Goal: Task Accomplishment & Management: Manage account settings

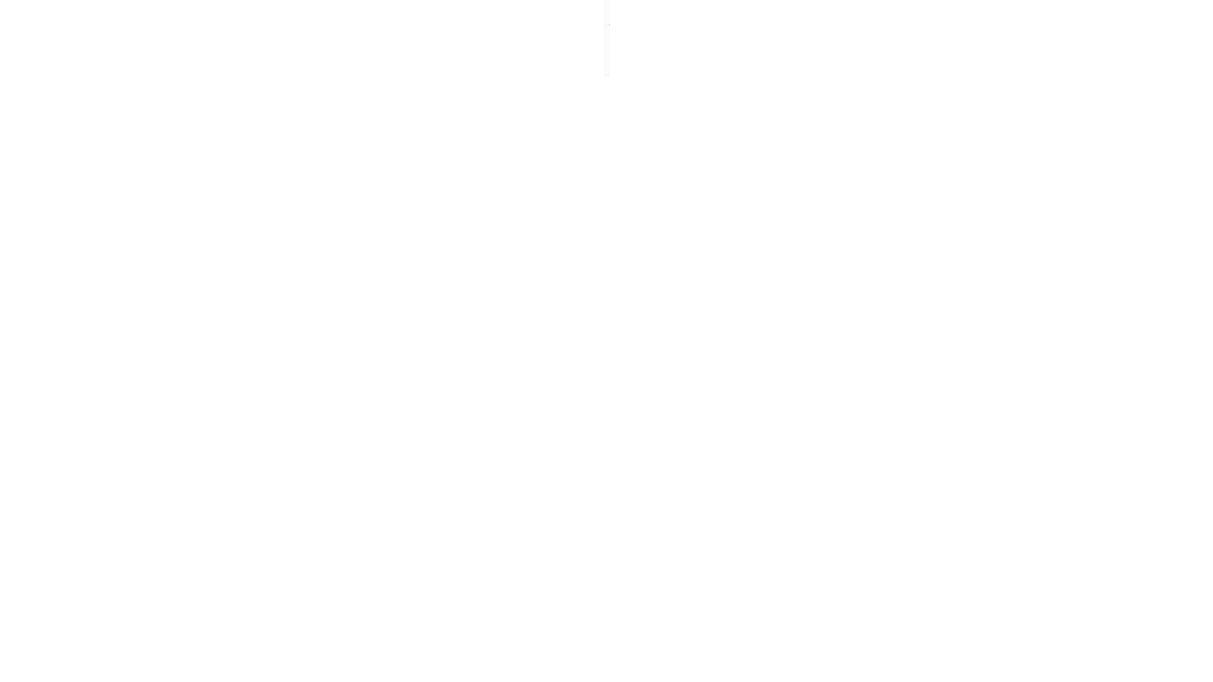
scroll to position [15, 0]
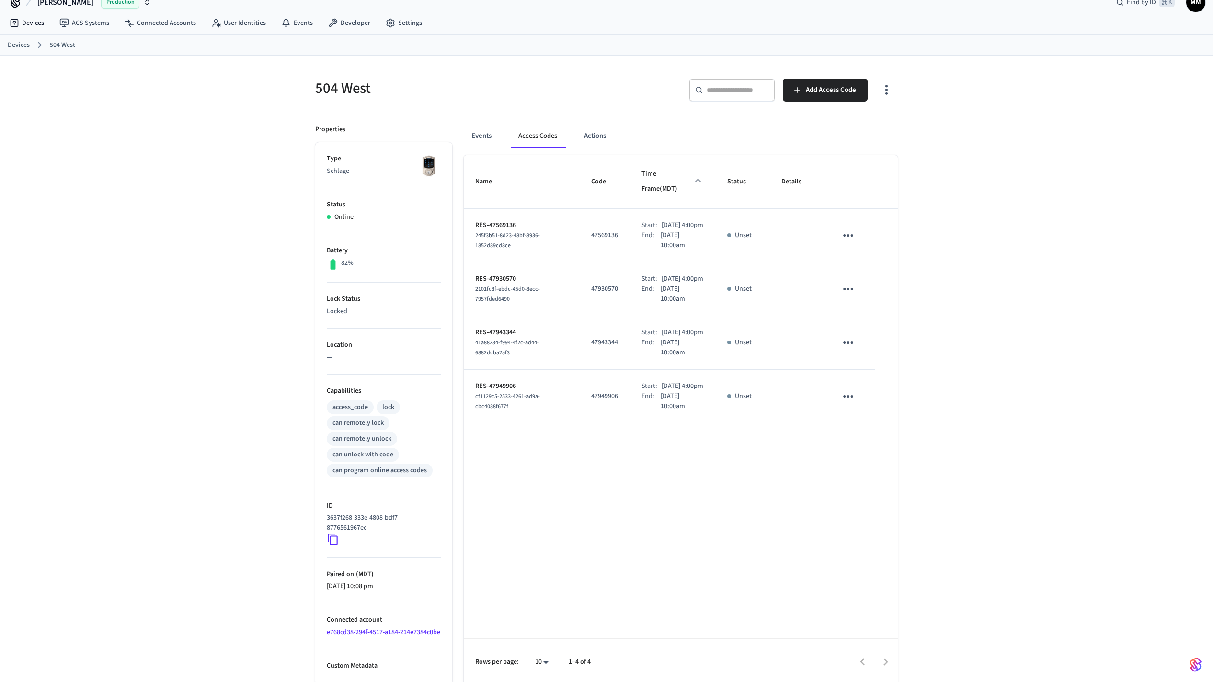
click at [6, 46] on link "Devices" at bounding box center [19, 45] width 22 height 10
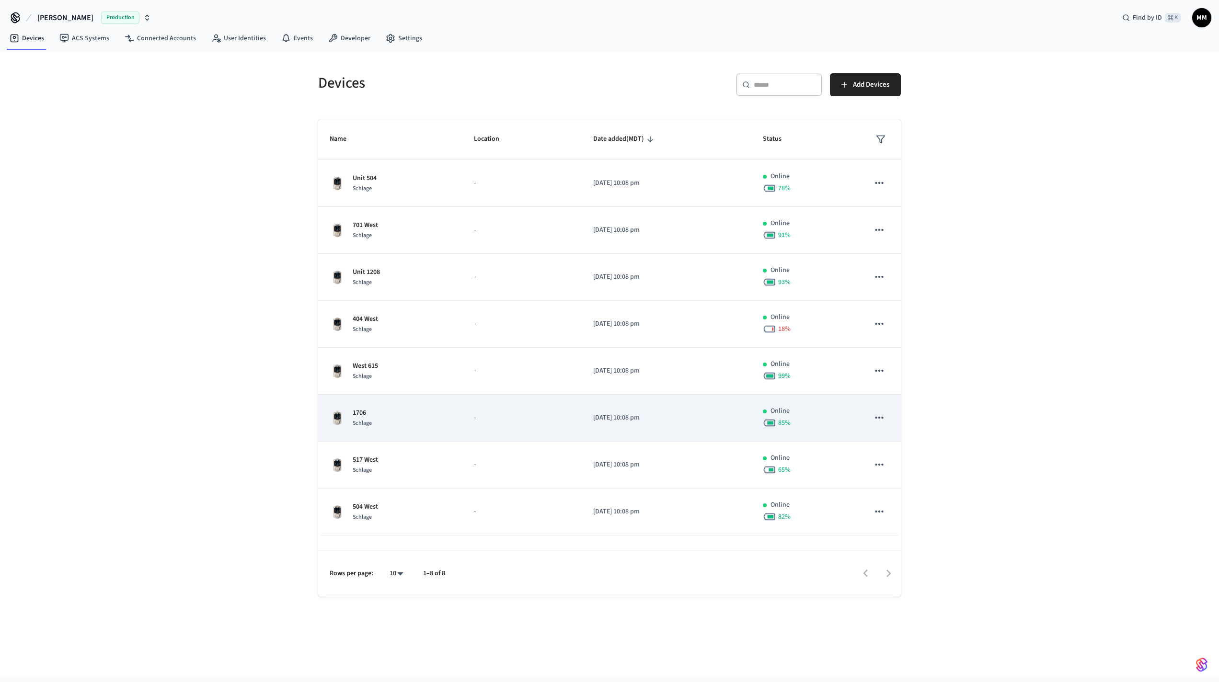
click at [6, 428] on td "1706 Schlage" at bounding box center [390, 418] width 144 height 47
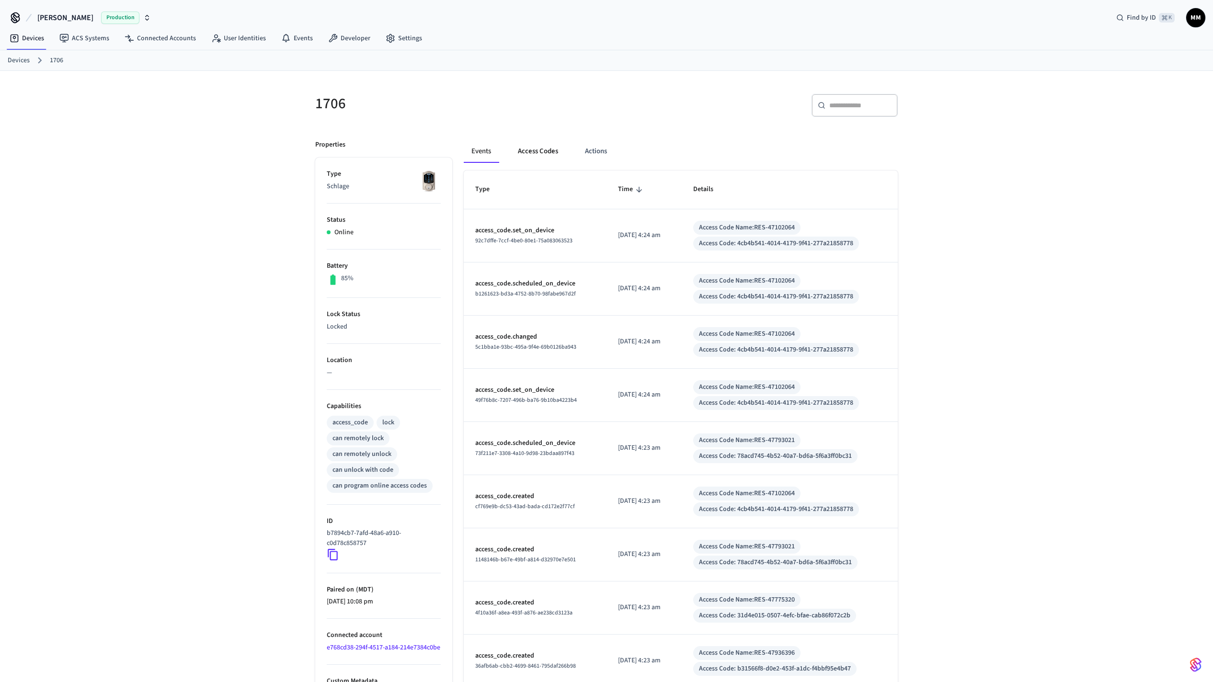
click at [6, 149] on button "Access Codes" at bounding box center [538, 151] width 56 height 23
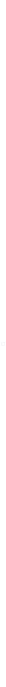
scroll to position [37, 0]
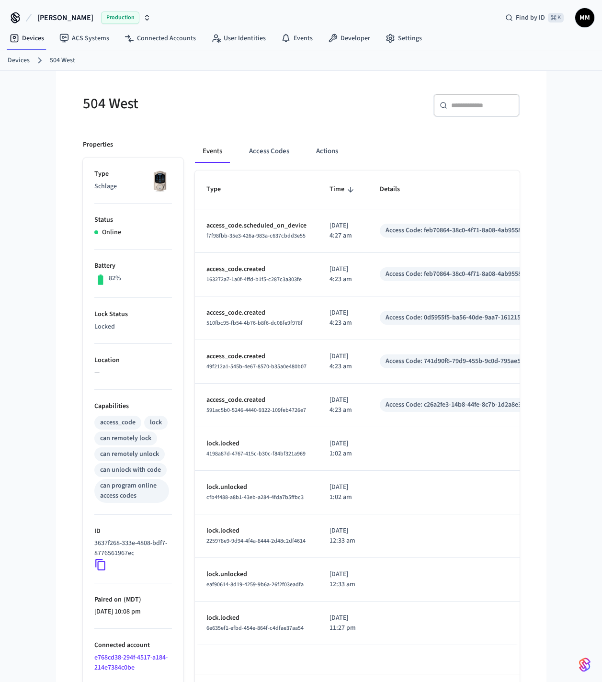
scroll to position [15, 0]
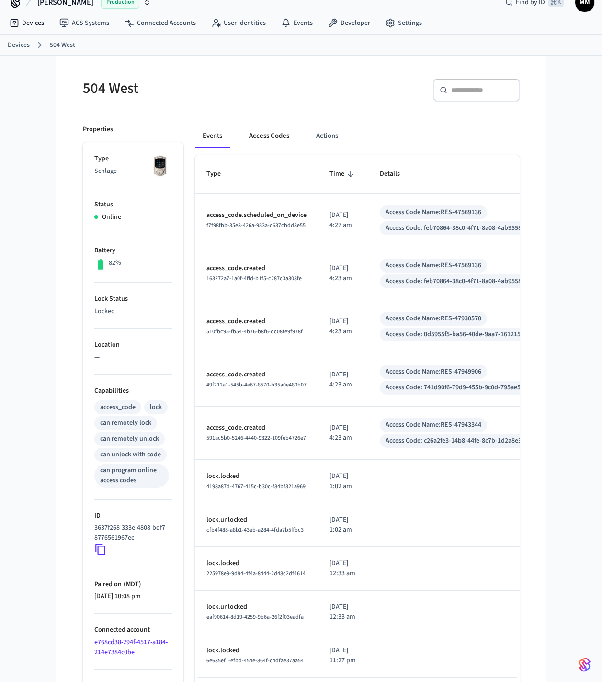
click at [271, 136] on button "Access Codes" at bounding box center [269, 136] width 56 height 23
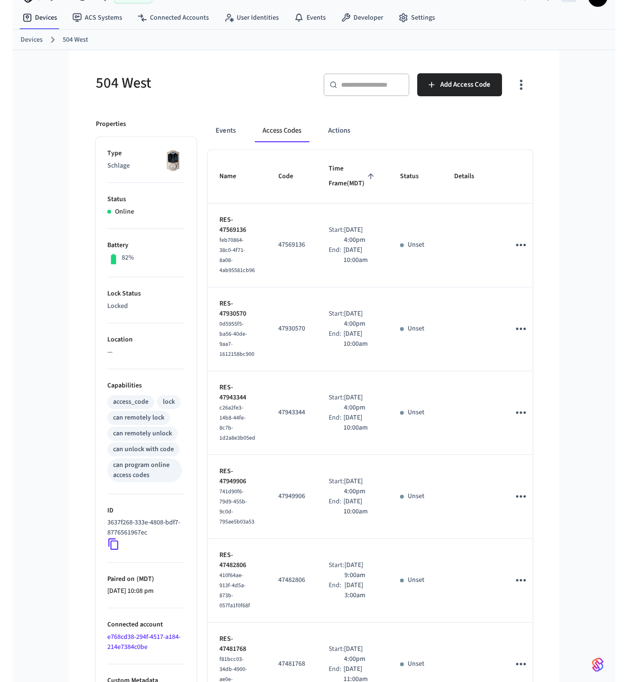
scroll to position [23, 0]
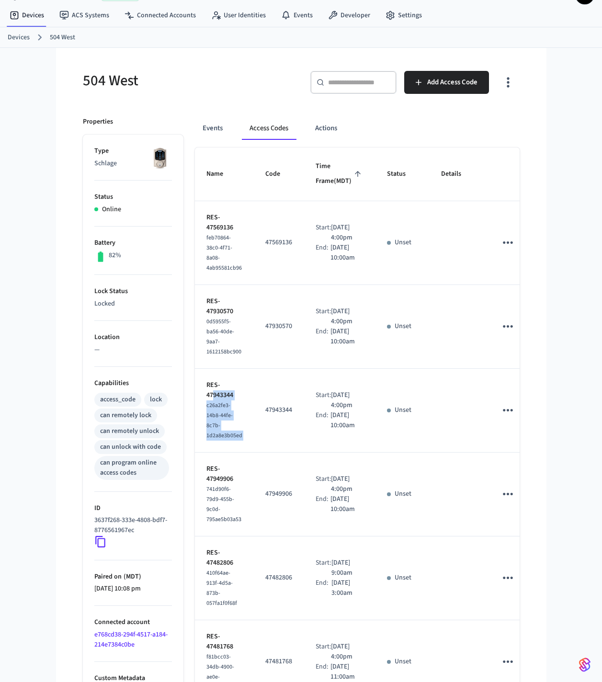
drag, startPoint x: 328, startPoint y: 424, endPoint x: 227, endPoint y: 423, distance: 101.1
click at [227, 423] on tr "RES-47943344 c26a2fe3-14b8-44fe-8c7b-1d2a8e3b05ed 47943344 Start: [DATE] 4:00pm…" at bounding box center [376, 411] width 363 height 84
click at [332, 405] on div "Start:" at bounding box center [324, 400] width 16 height 20
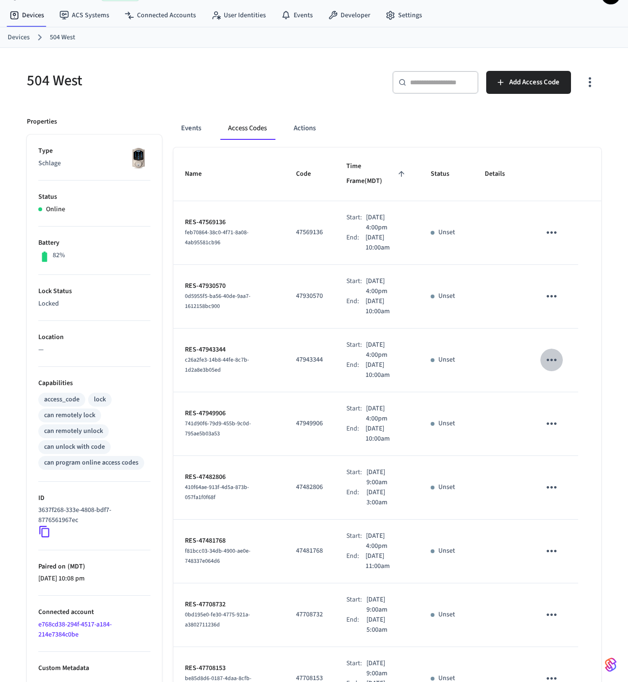
click at [554, 367] on icon "sticky table" at bounding box center [551, 360] width 15 height 15
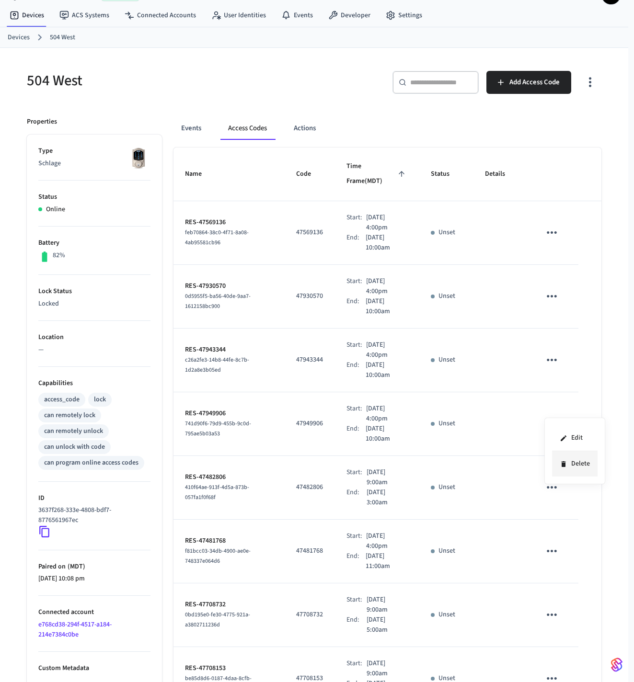
click at [585, 466] on li "Delete" at bounding box center [575, 463] width 46 height 25
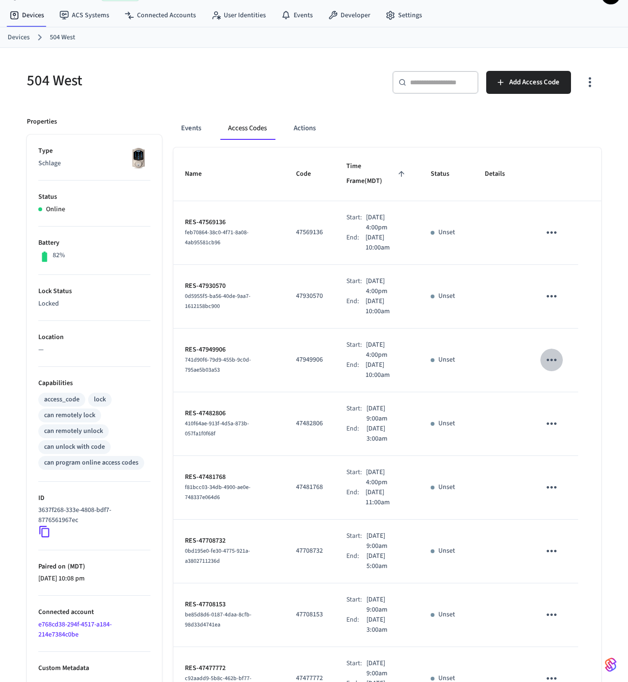
click at [552, 361] on icon "sticky table" at bounding box center [552, 360] width 10 height 2
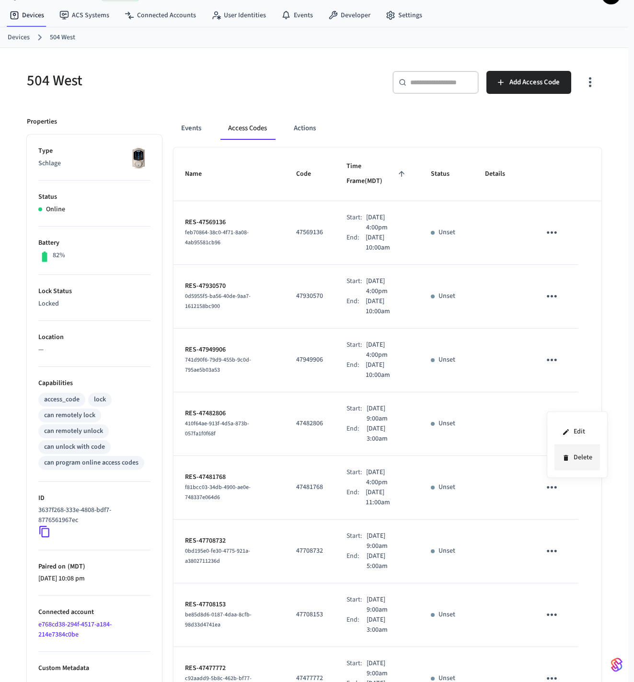
click at [572, 457] on li "Delete" at bounding box center [577, 457] width 46 height 25
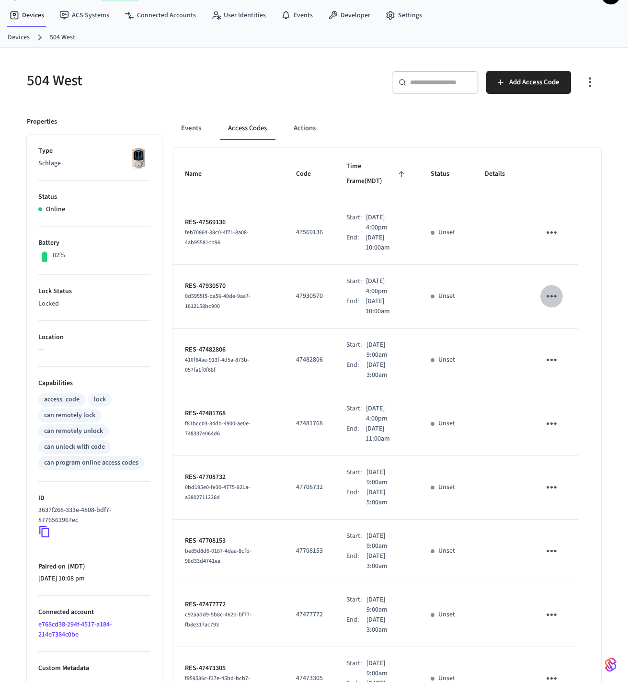
click at [558, 304] on icon "sticky table" at bounding box center [551, 296] width 15 height 15
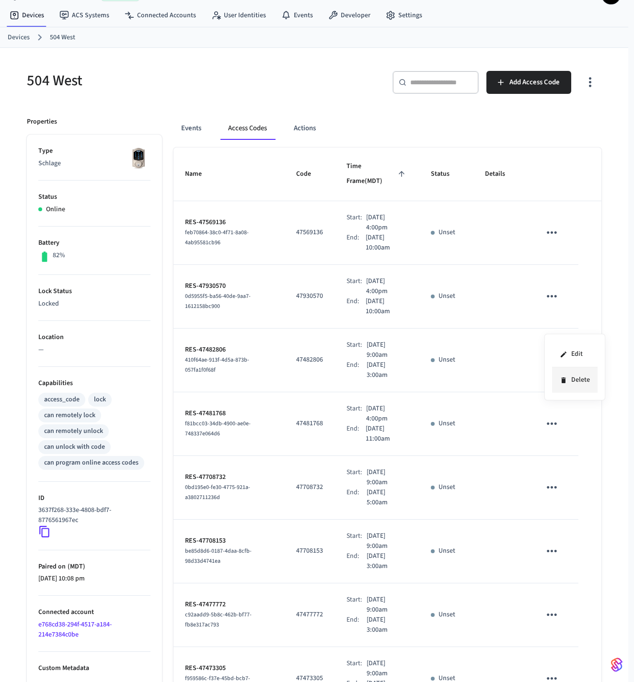
click at [583, 379] on li "Delete" at bounding box center [575, 379] width 46 height 25
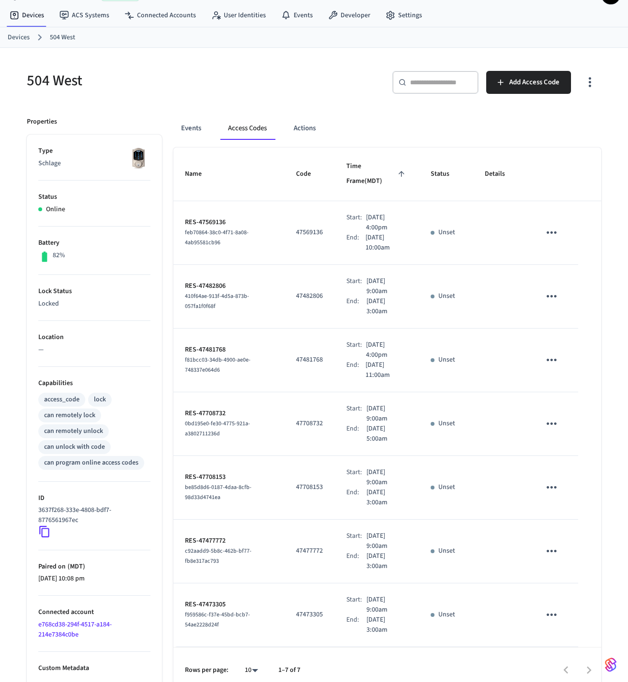
click at [559, 244] on button "sticky table" at bounding box center [551, 232] width 23 height 23
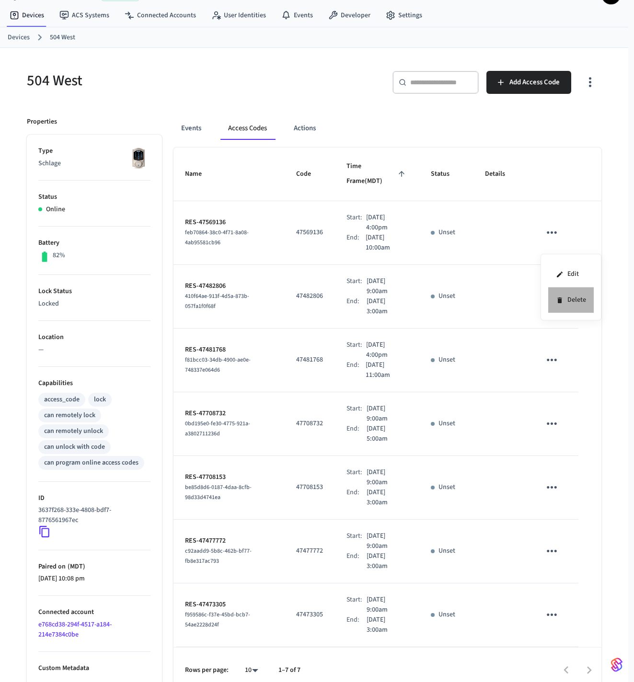
click at [575, 300] on li "Delete" at bounding box center [571, 299] width 46 height 25
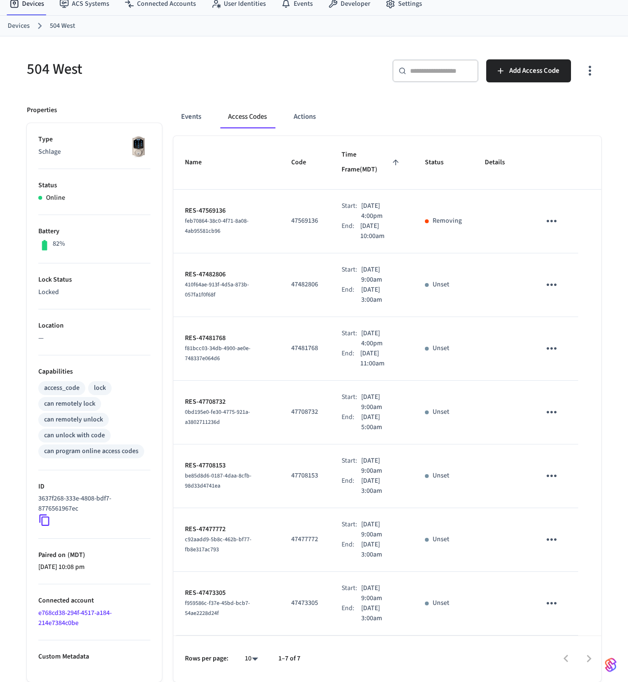
scroll to position [0, 0]
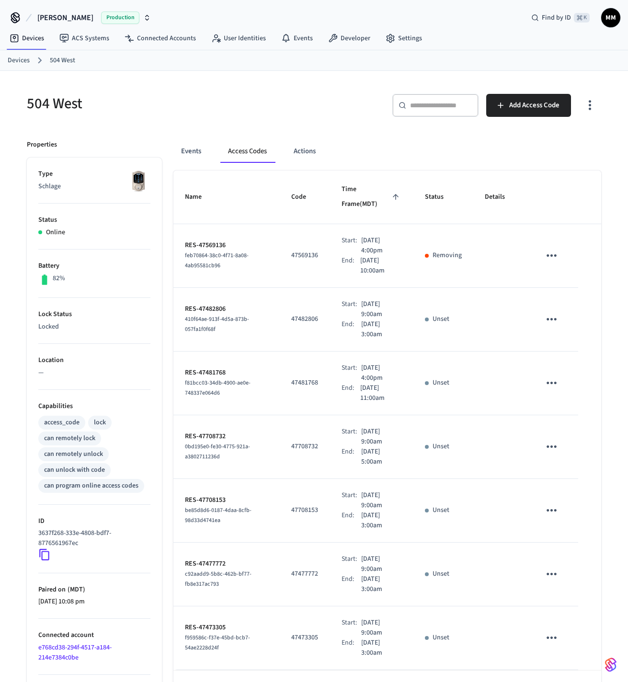
click at [26, 60] on link "Devices" at bounding box center [19, 61] width 22 height 10
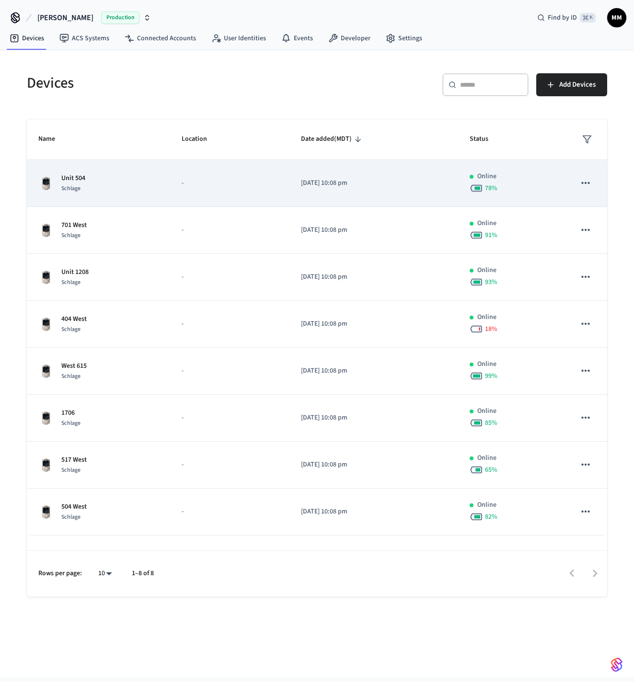
click at [160, 187] on td "Unit 504 Schlage" at bounding box center [98, 183] width 143 height 47
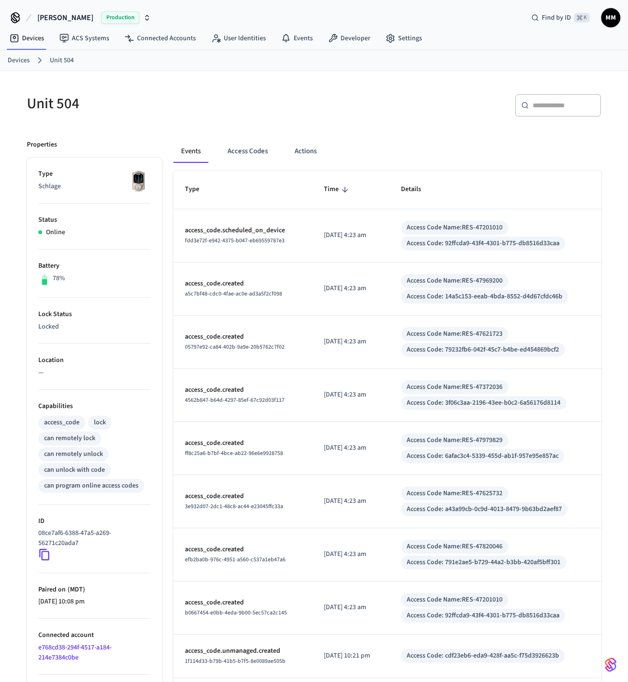
click at [20, 64] on link "Devices" at bounding box center [19, 61] width 22 height 10
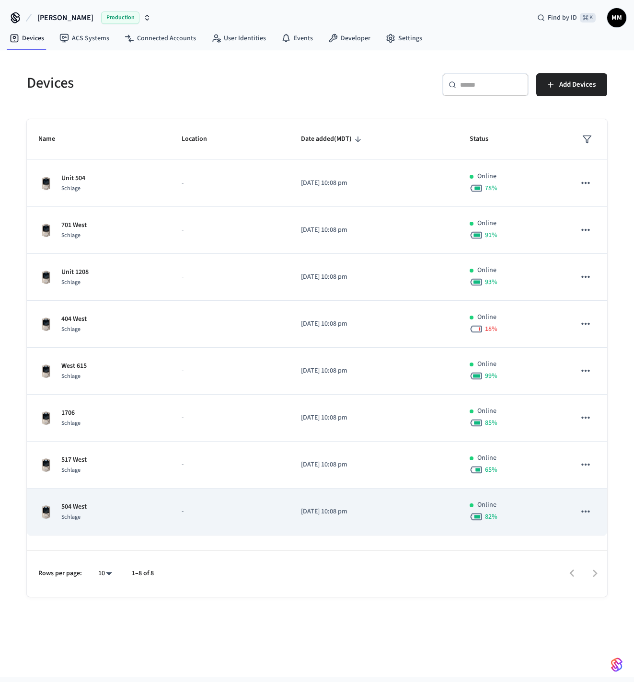
click at [187, 510] on p "-" at bounding box center [230, 512] width 96 height 10
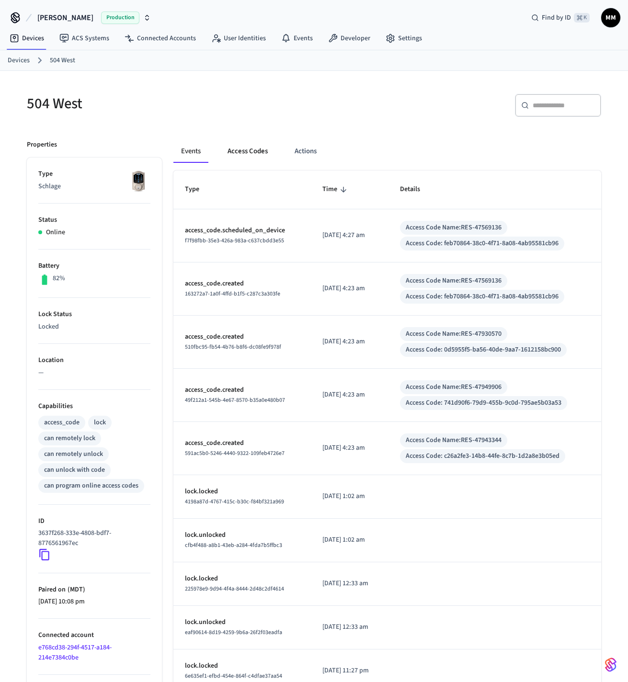
click at [248, 149] on button "Access Codes" at bounding box center [248, 151] width 56 height 23
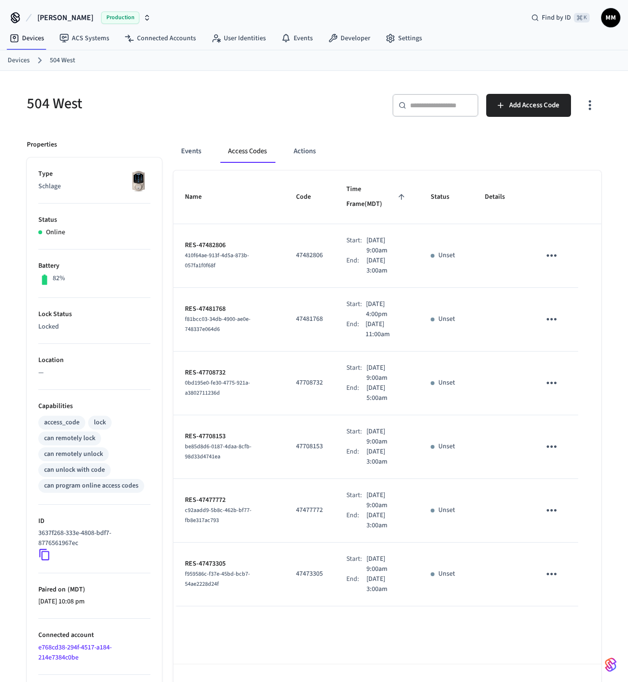
scroll to position [41, 0]
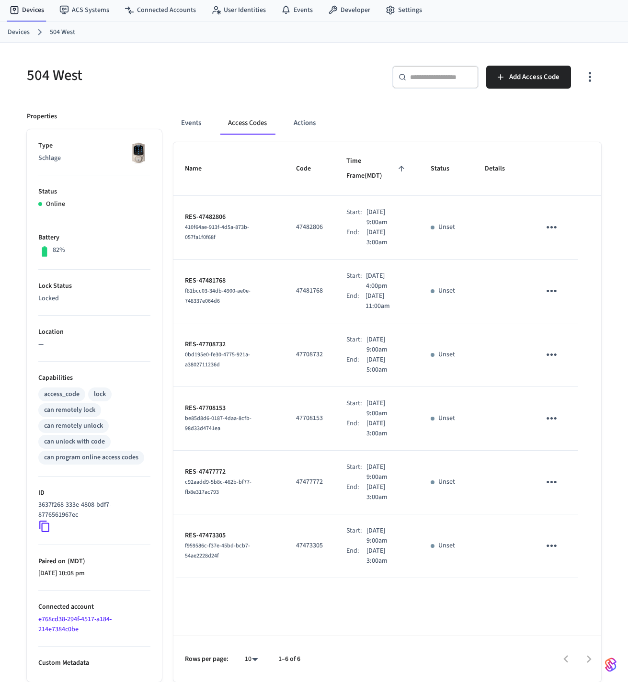
click at [554, 220] on icon "sticky table" at bounding box center [551, 227] width 15 height 15
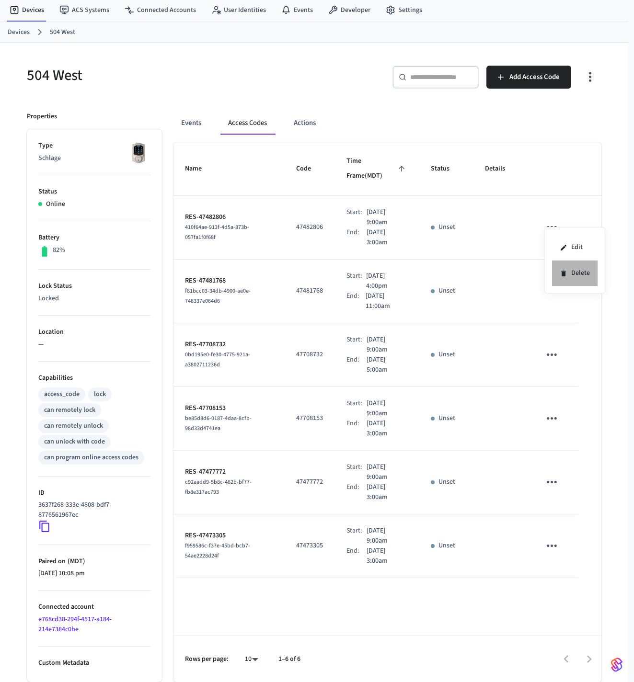
click at [573, 268] on li "Delete" at bounding box center [575, 273] width 46 height 25
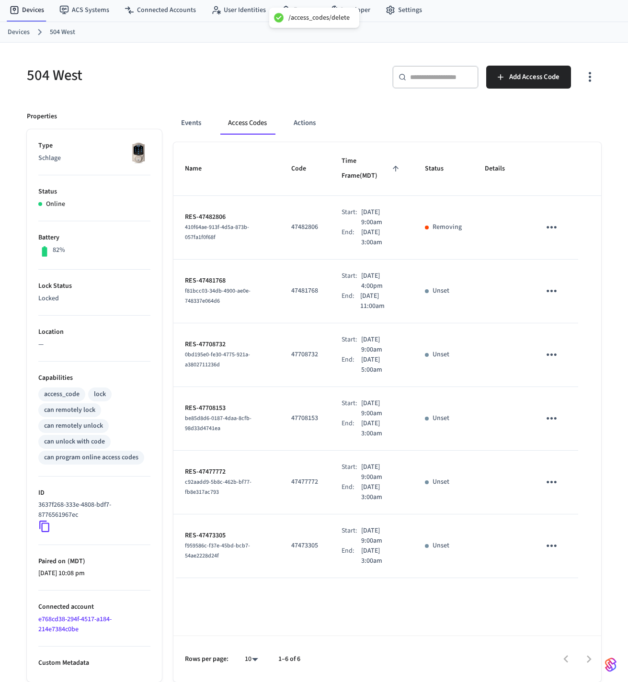
click at [552, 292] on icon "sticky table" at bounding box center [552, 291] width 10 height 2
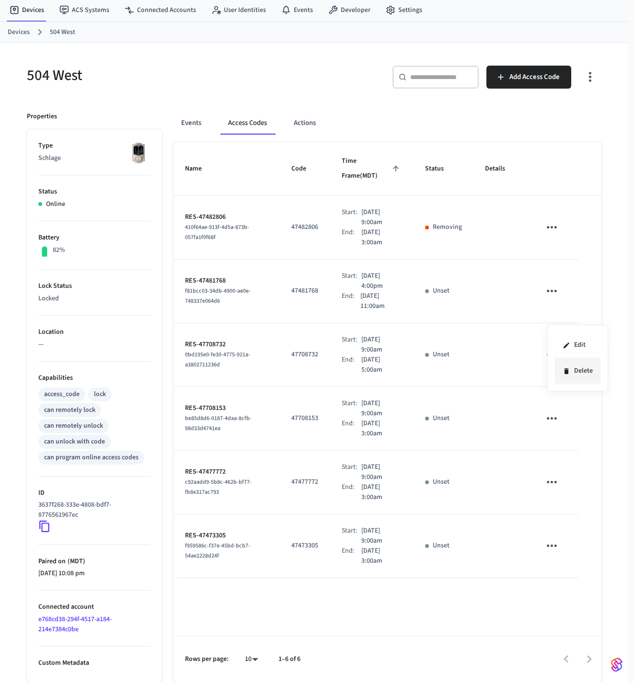
click at [579, 373] on li "Delete" at bounding box center [578, 370] width 46 height 25
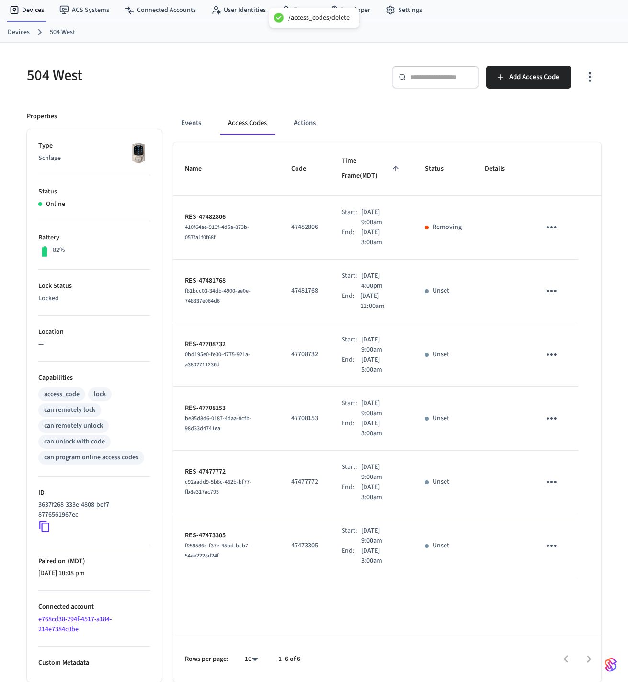
scroll to position [28, 0]
click at [550, 362] on icon "sticky table" at bounding box center [551, 354] width 15 height 15
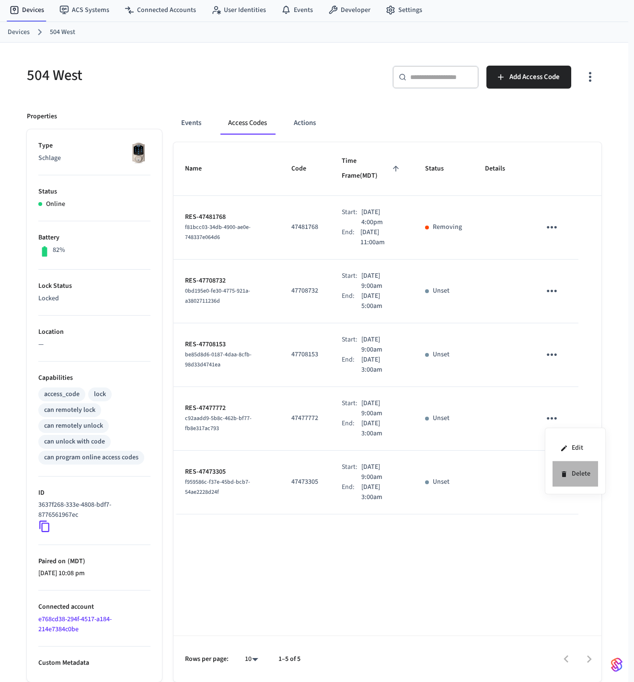
click at [559, 475] on li "Delete" at bounding box center [575, 473] width 46 height 25
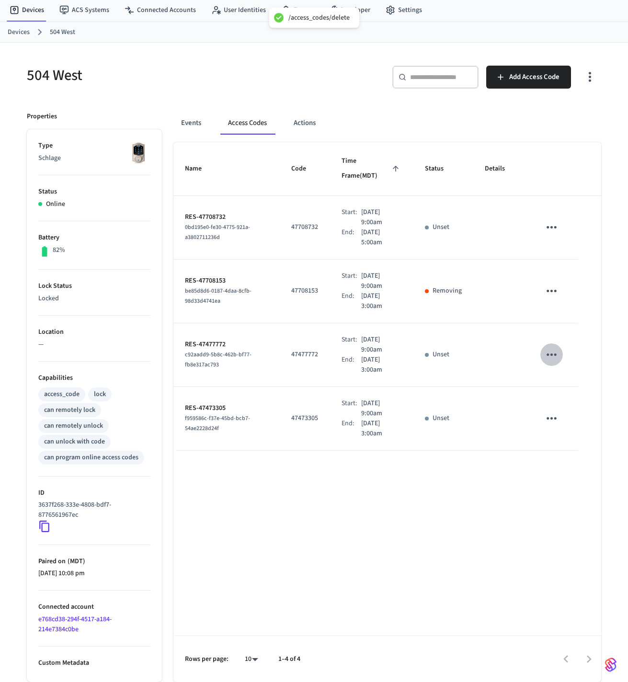
click at [556, 356] on icon "sticky table" at bounding box center [552, 355] width 10 height 2
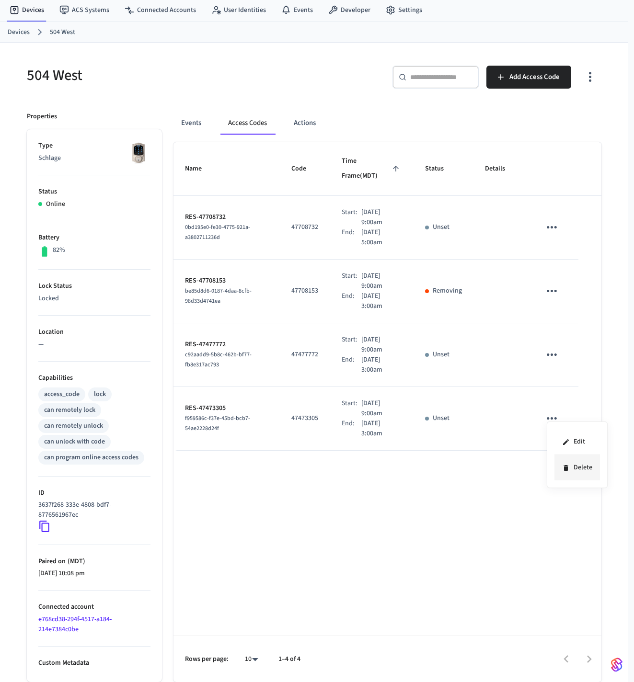
click at [564, 469] on icon at bounding box center [565, 468] width 4 height 6
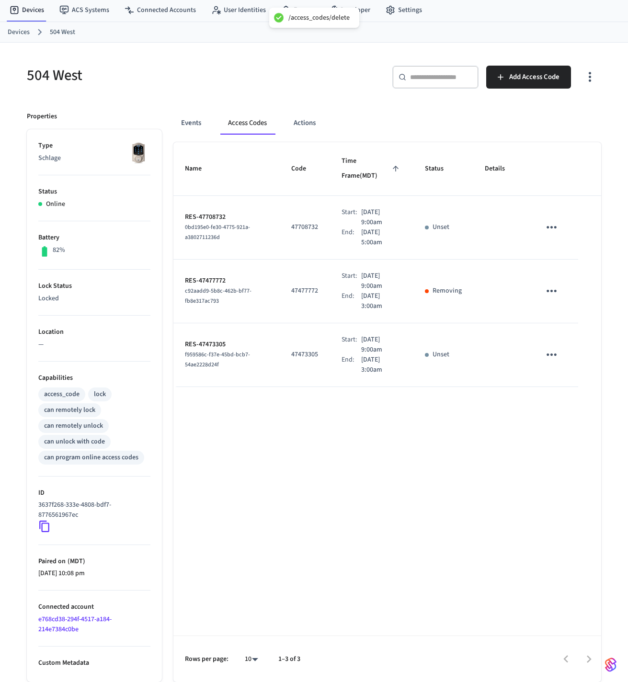
click at [551, 354] on icon "sticky table" at bounding box center [552, 355] width 10 height 2
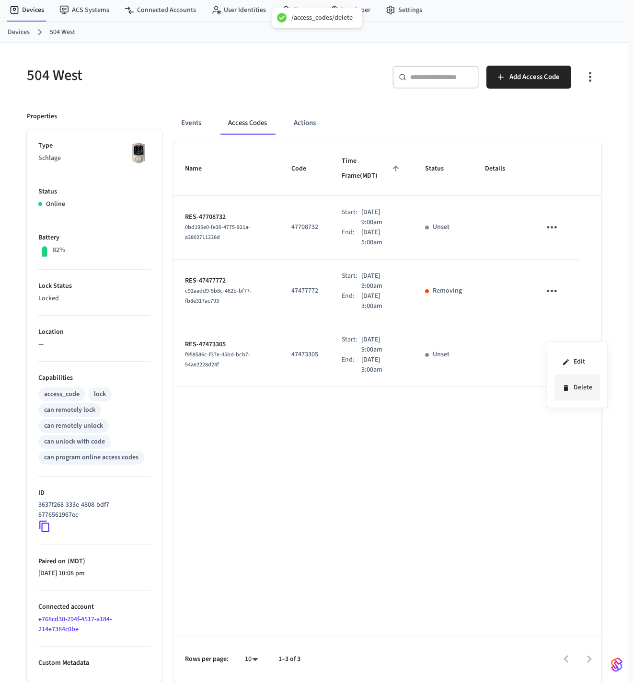
click at [569, 390] on icon at bounding box center [566, 388] width 8 height 8
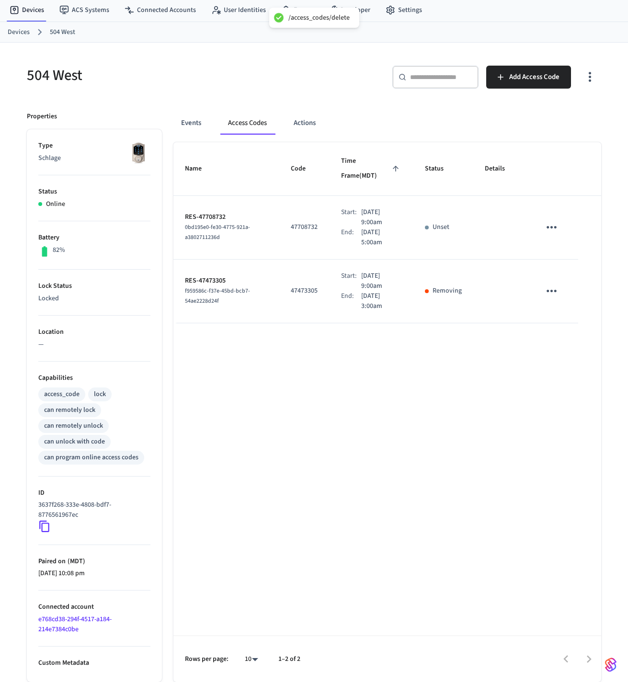
click at [553, 220] on icon "sticky table" at bounding box center [551, 227] width 15 height 15
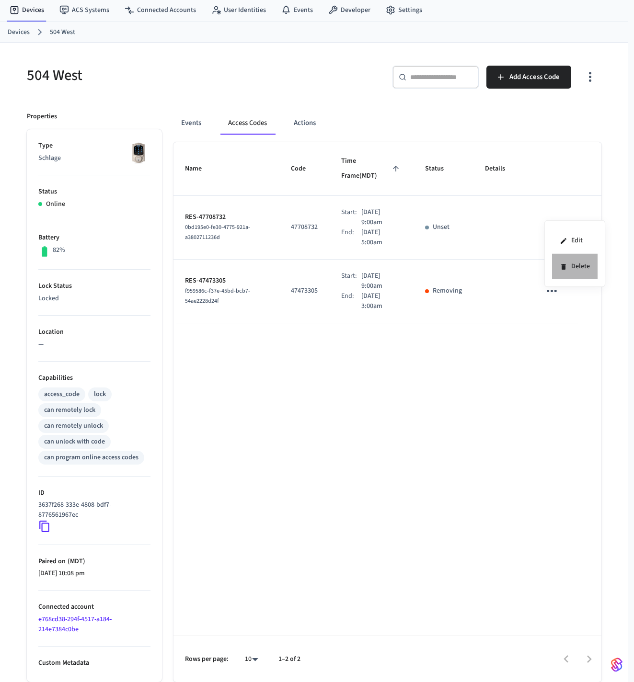
click at [574, 272] on li "Delete" at bounding box center [575, 266] width 46 height 25
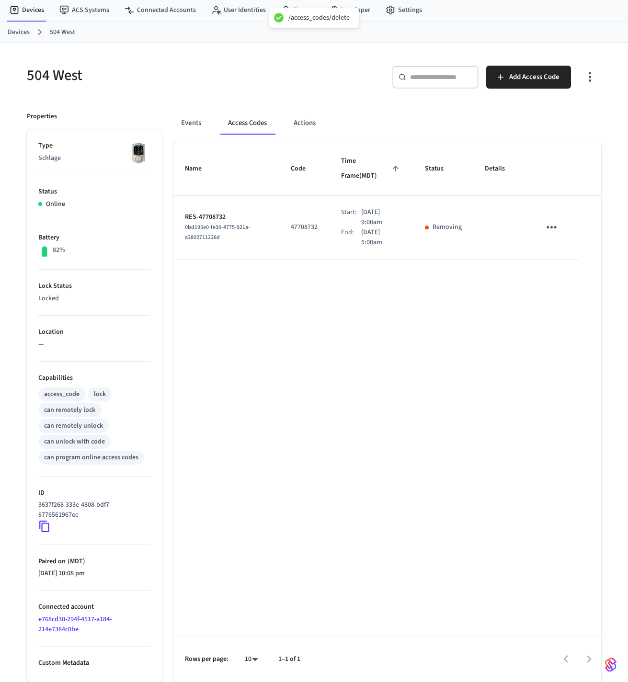
click at [553, 220] on icon "sticky table" at bounding box center [551, 227] width 15 height 15
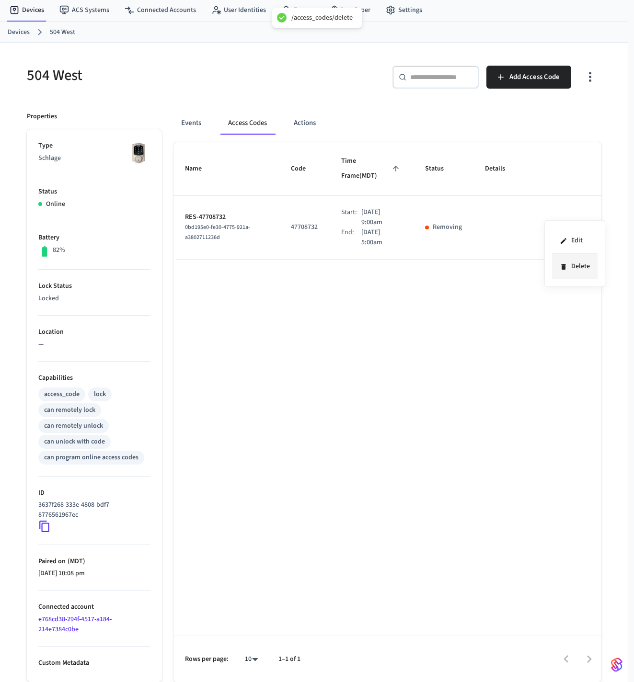
click at [564, 264] on icon at bounding box center [563, 267] width 4 height 6
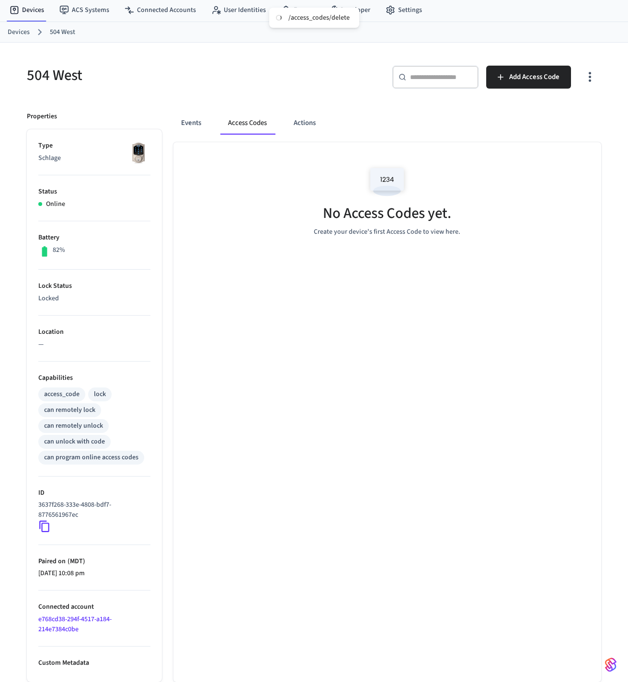
click at [25, 33] on link "Devices" at bounding box center [19, 32] width 22 height 10
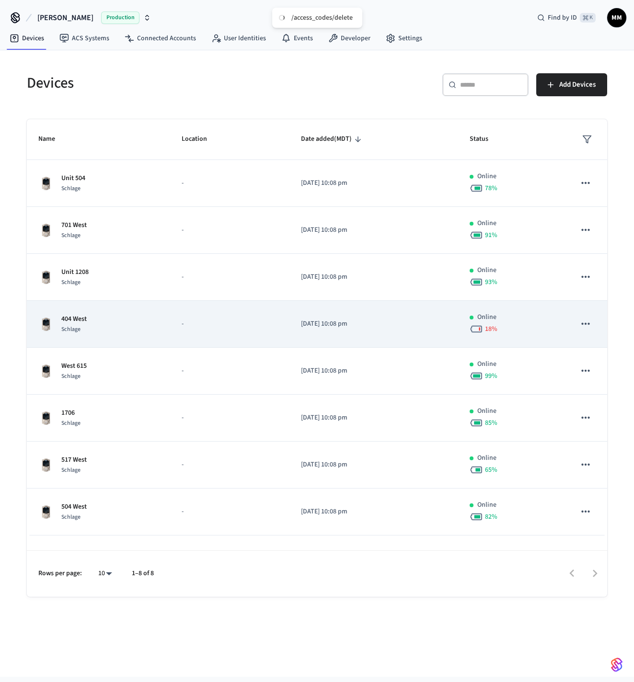
click at [93, 338] on td "404 West Schlage" at bounding box center [98, 324] width 143 height 47
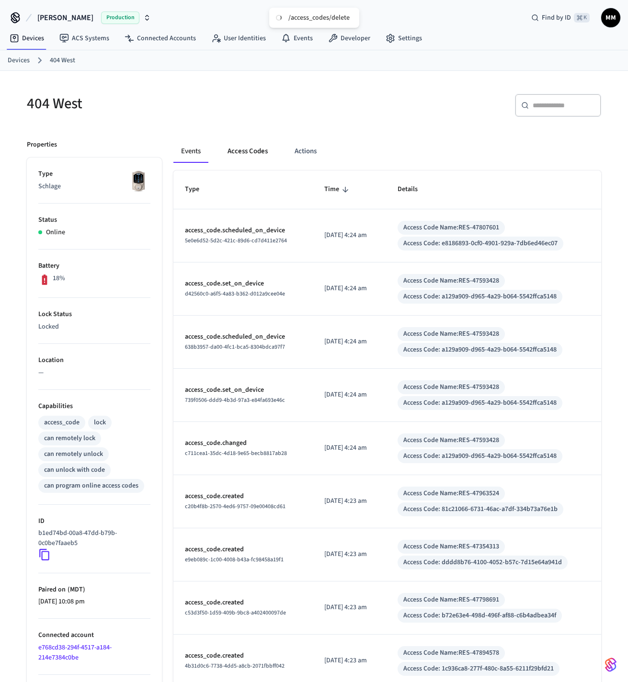
click at [267, 157] on button "Access Codes" at bounding box center [248, 151] width 56 height 23
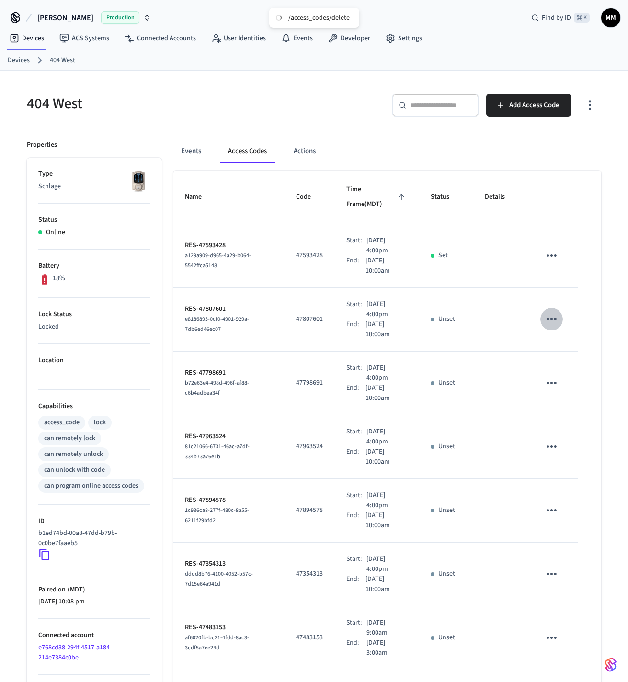
click at [558, 327] on icon "sticky table" at bounding box center [551, 319] width 15 height 15
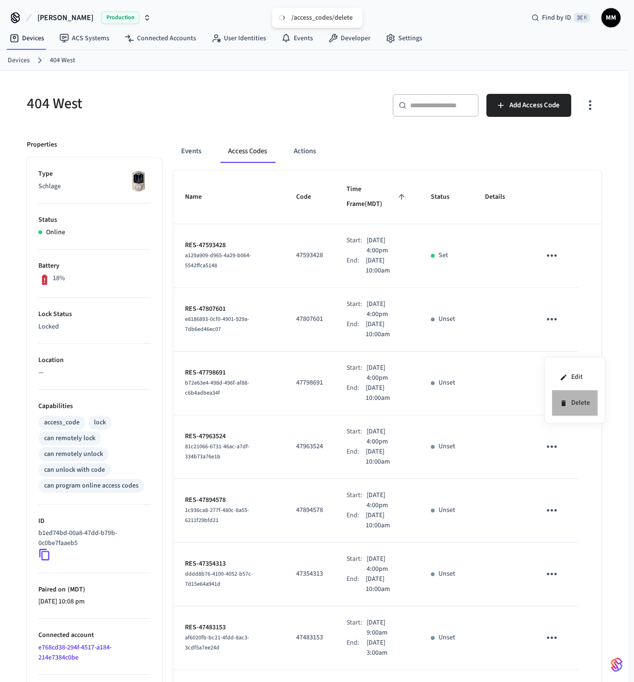
click at [582, 401] on li "Delete" at bounding box center [575, 402] width 46 height 25
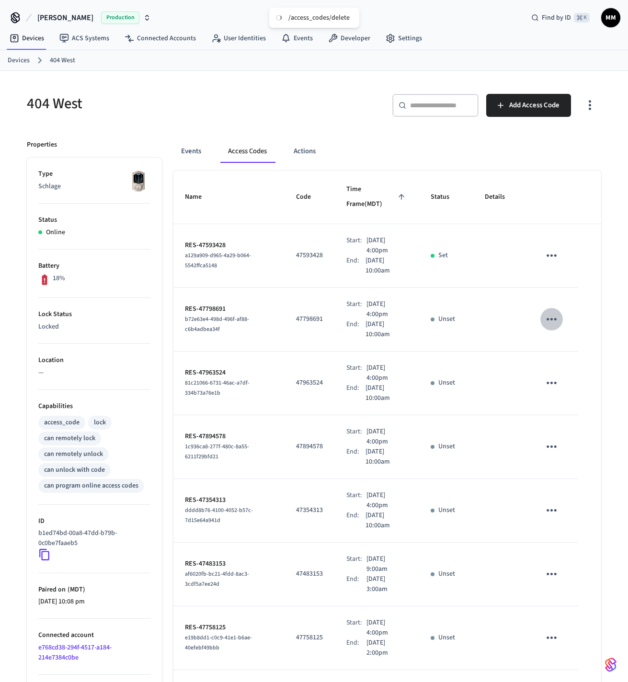
click at [554, 321] on icon "sticky table" at bounding box center [551, 319] width 15 height 15
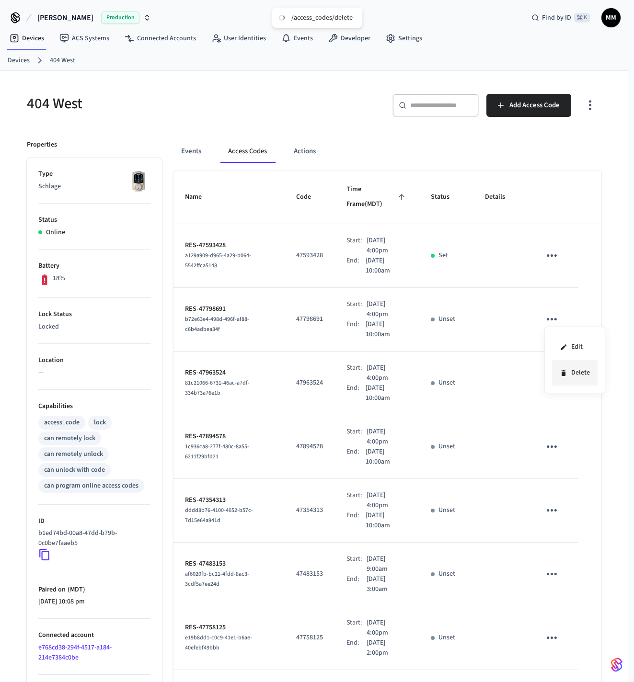
click at [576, 376] on li "Delete" at bounding box center [575, 372] width 46 height 25
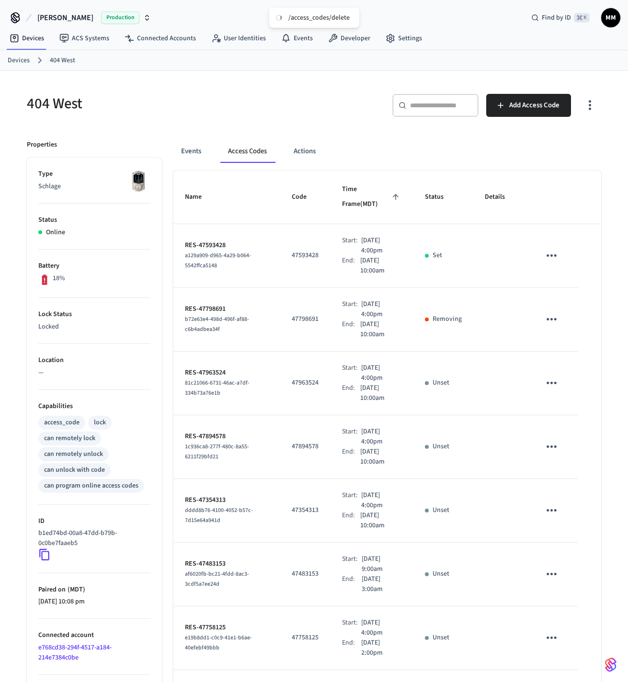
click at [553, 390] on icon "sticky table" at bounding box center [551, 383] width 15 height 15
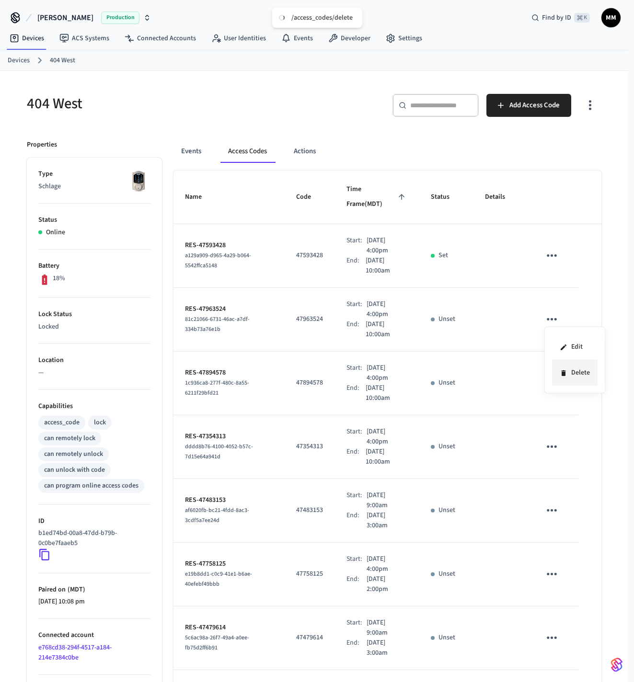
click at [577, 481] on div at bounding box center [317, 341] width 634 height 682
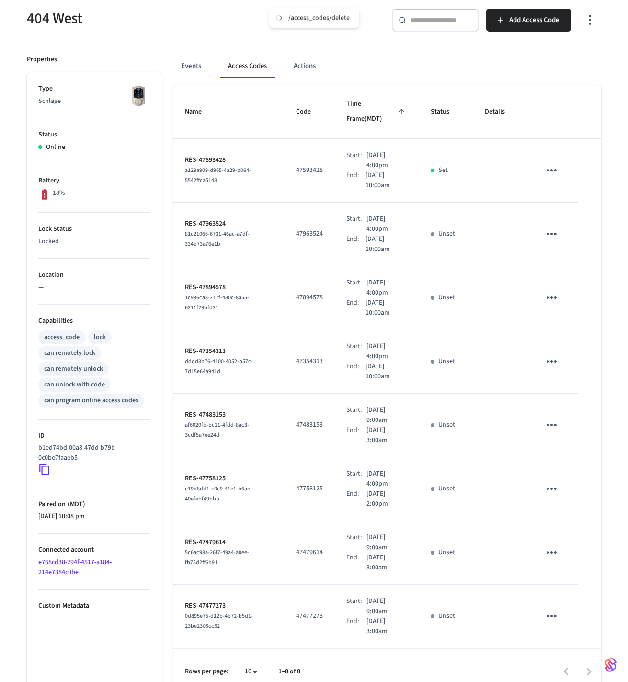
scroll to position [98, 0]
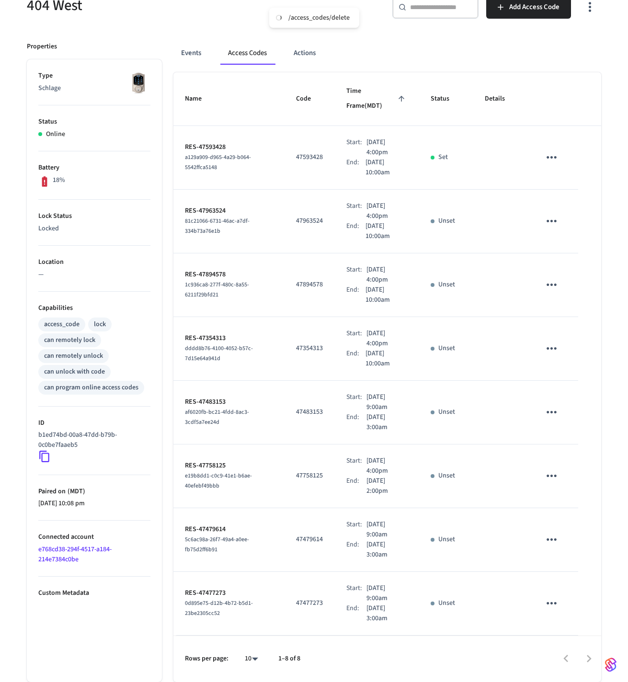
click at [559, 223] on icon "sticky table" at bounding box center [551, 221] width 15 height 15
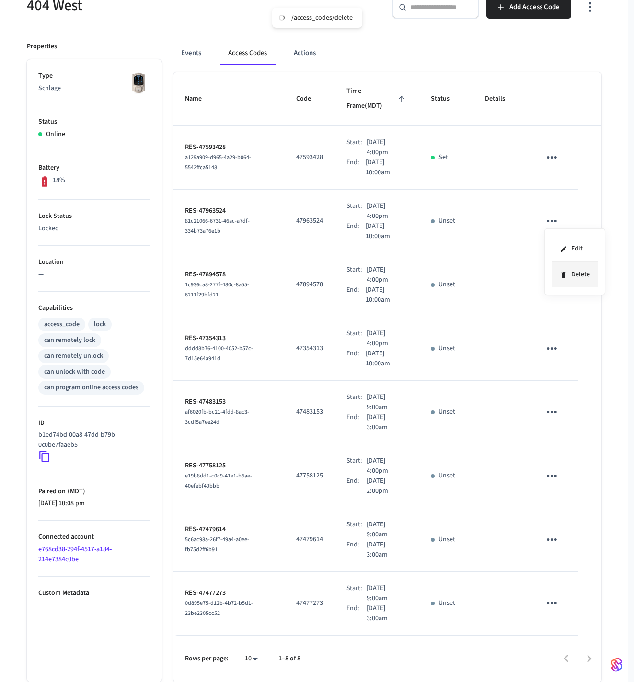
click at [572, 274] on li "Delete" at bounding box center [575, 274] width 46 height 25
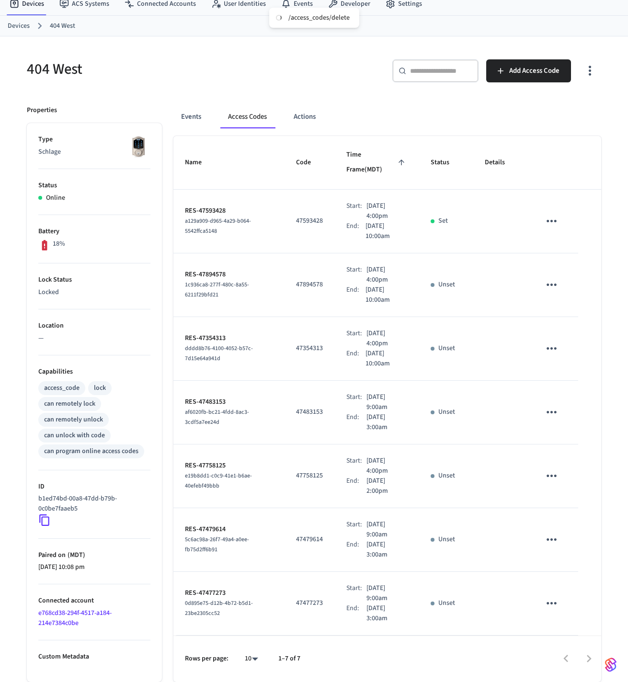
scroll to position [34, 0]
click at [550, 607] on icon "sticky table" at bounding box center [551, 603] width 15 height 15
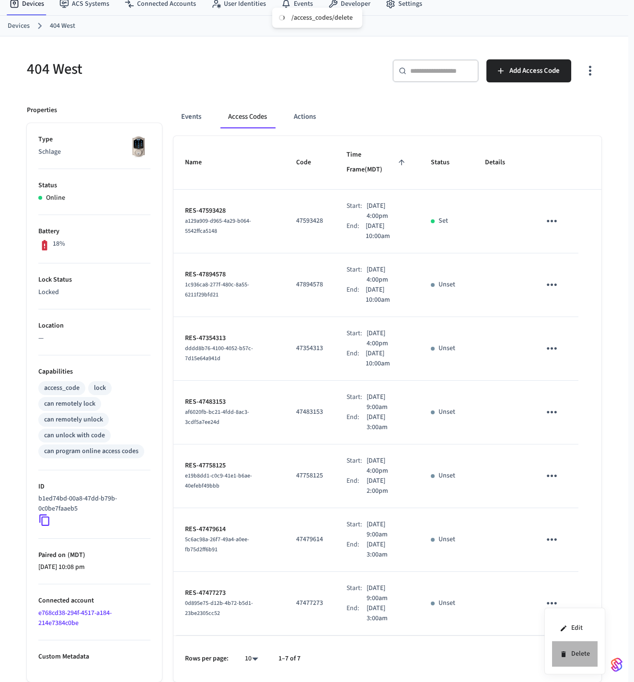
click at [585, 661] on li "Delete" at bounding box center [575, 654] width 46 height 25
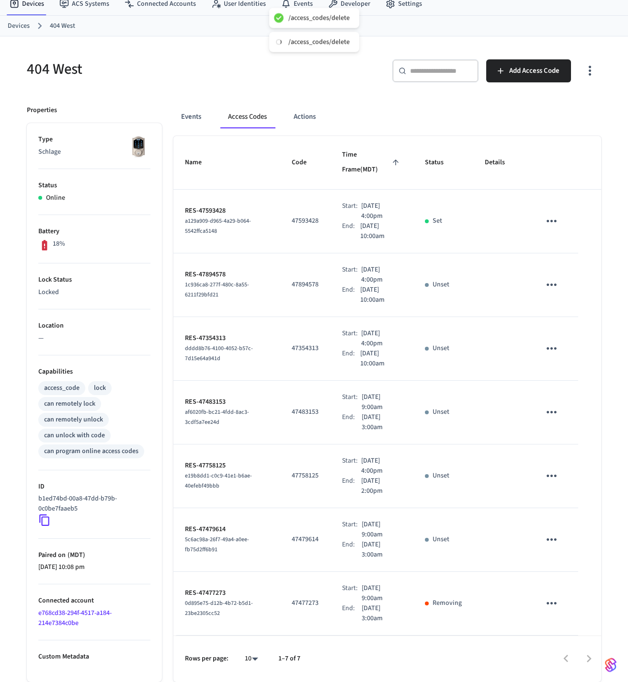
scroll to position [165, 0]
click at [552, 532] on icon "sticky table" at bounding box center [551, 539] width 15 height 15
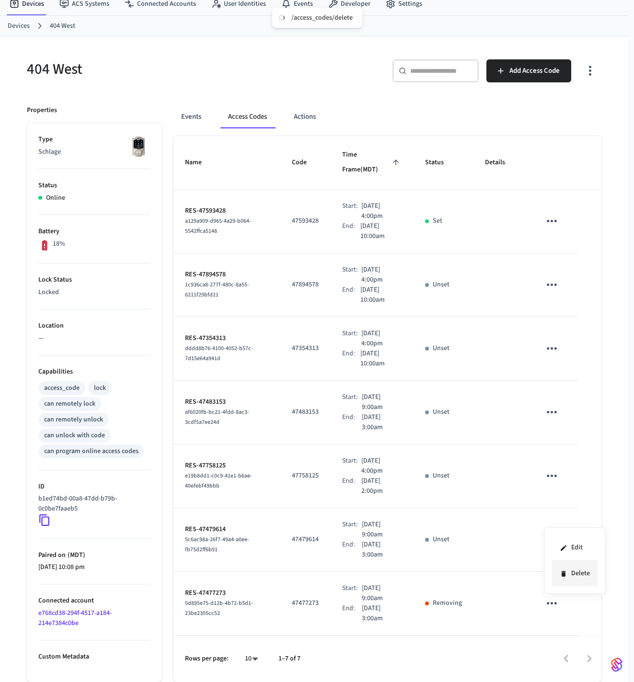
click at [573, 572] on li "Delete" at bounding box center [575, 573] width 46 height 25
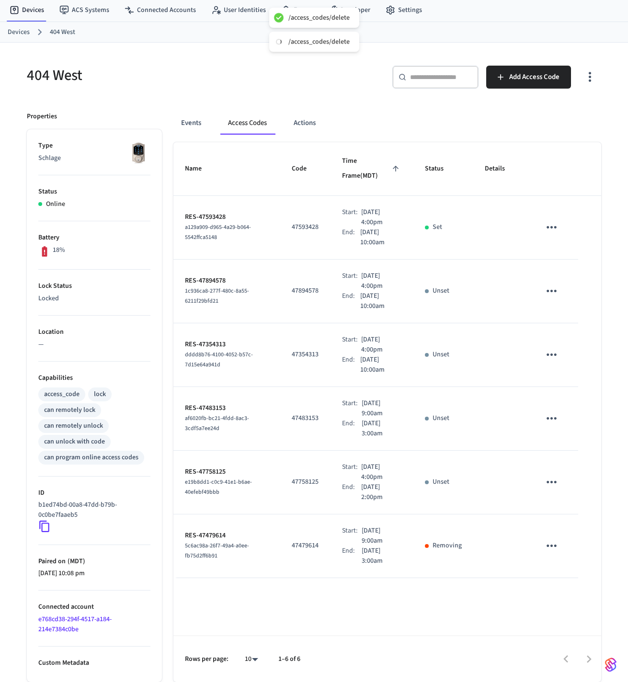
scroll to position [92, 0]
click at [548, 426] on icon "sticky table" at bounding box center [551, 418] width 15 height 15
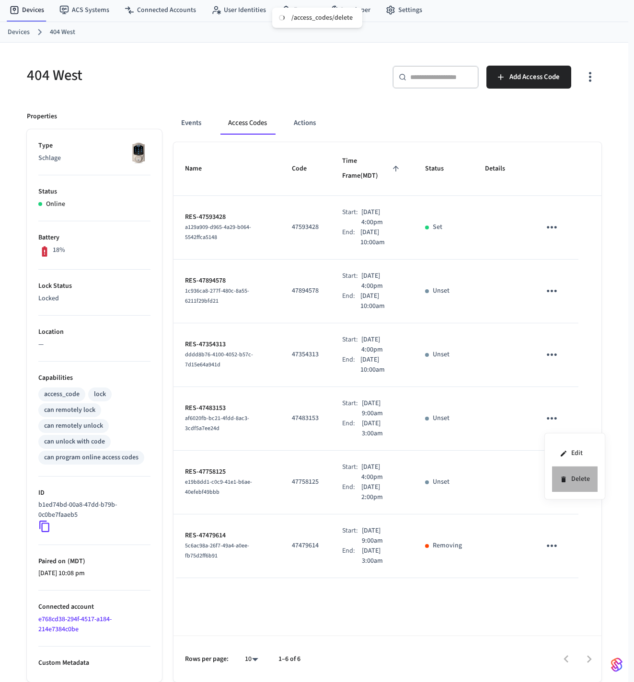
click at [566, 475] on li "Delete" at bounding box center [575, 479] width 46 height 25
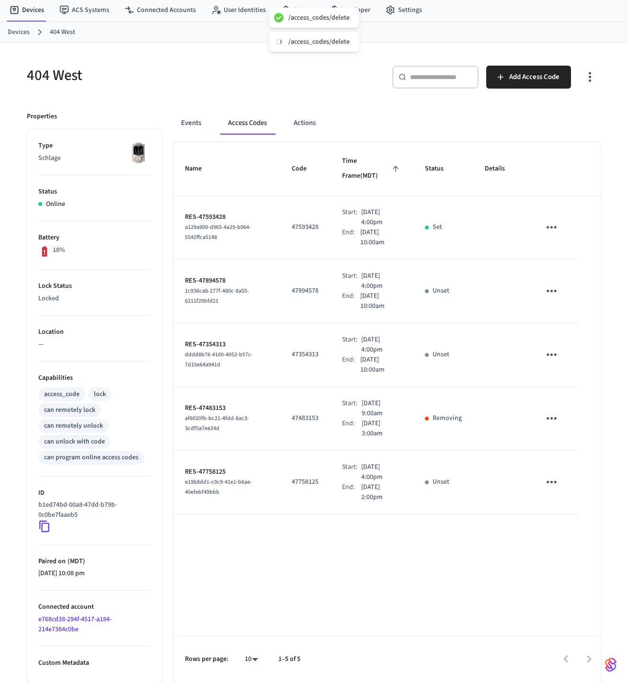
scroll to position [28, 0]
click at [556, 490] on icon "sticky table" at bounding box center [551, 482] width 15 height 15
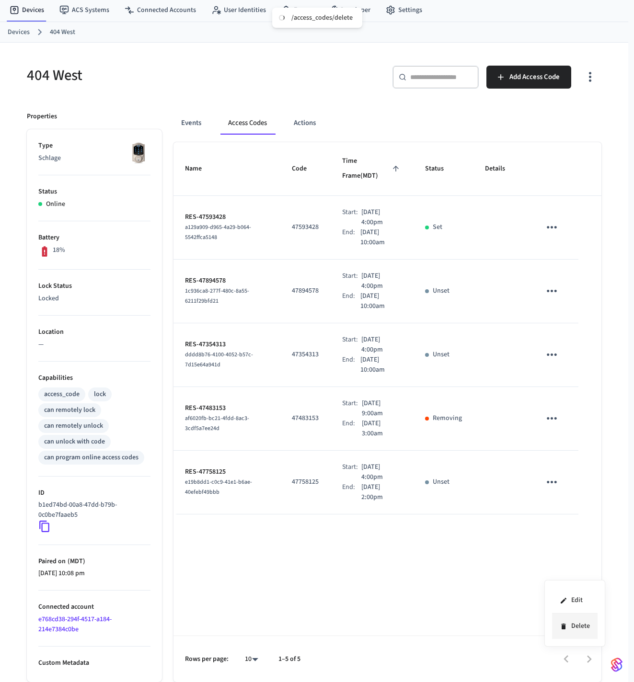
click at [573, 624] on li "Delete" at bounding box center [575, 626] width 46 height 25
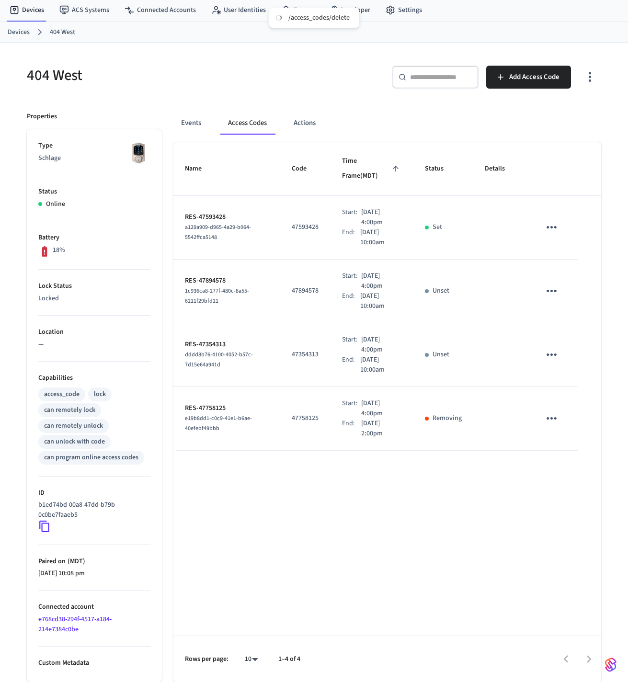
click at [555, 356] on icon "sticky table" at bounding box center [552, 355] width 10 height 2
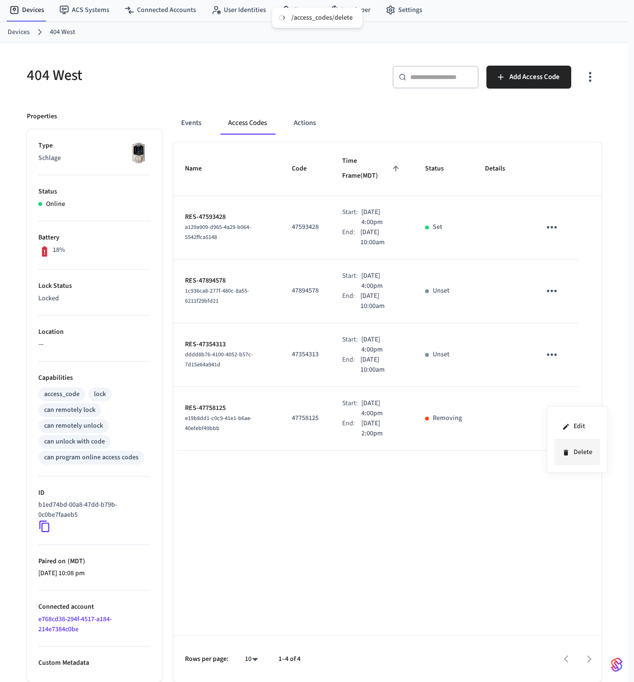
click at [575, 457] on li "Delete" at bounding box center [577, 452] width 46 height 25
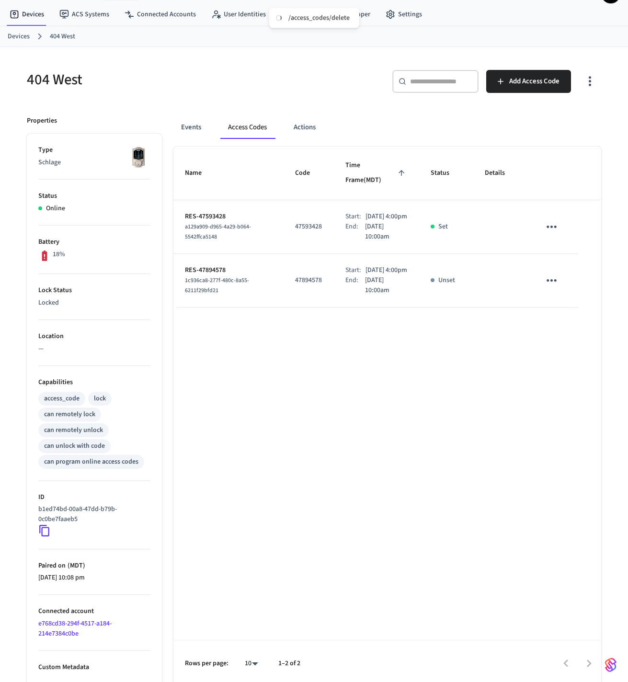
scroll to position [0, 0]
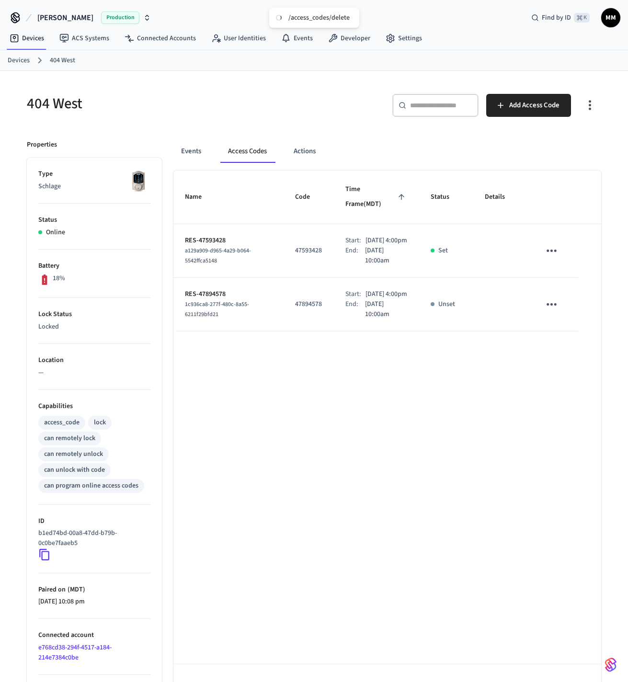
click at [22, 60] on link "Devices" at bounding box center [19, 61] width 22 height 10
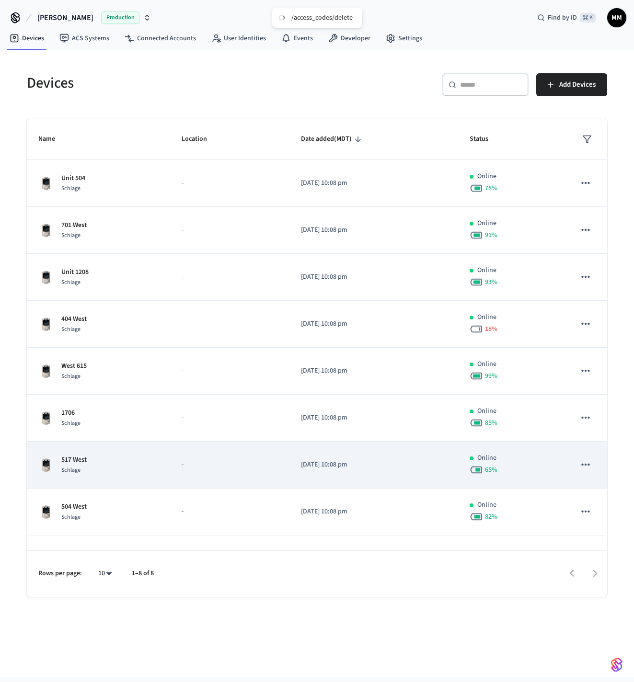
click at [182, 476] on td "-" at bounding box center [229, 465] width 119 height 47
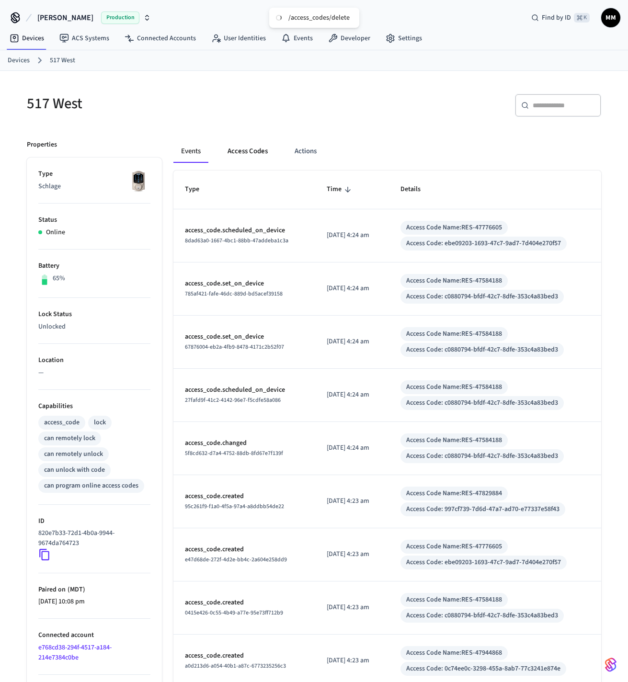
click at [237, 153] on button "Access Codes" at bounding box center [248, 151] width 56 height 23
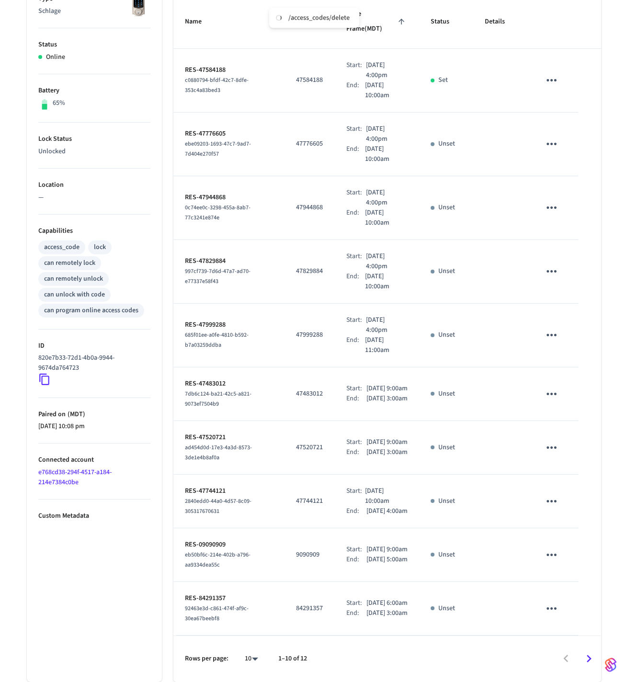
scroll to position [229, 0]
click at [553, 137] on icon "sticky table" at bounding box center [551, 144] width 15 height 15
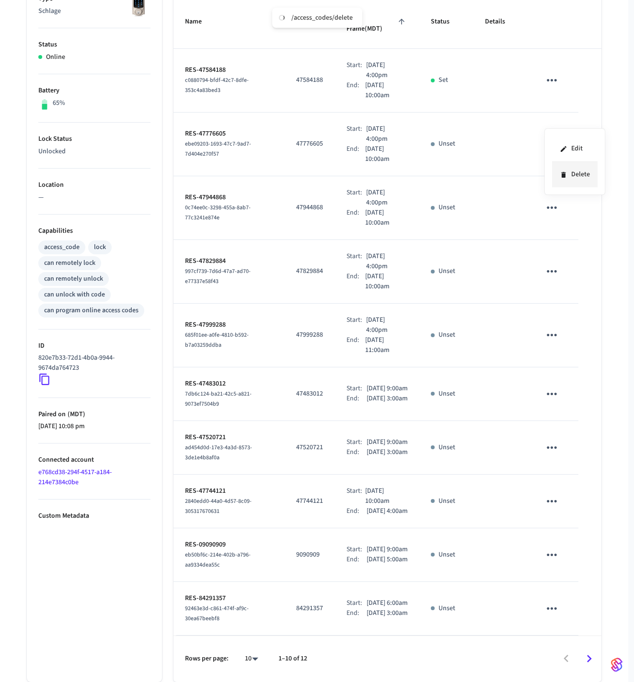
click at [568, 178] on li "Delete" at bounding box center [575, 174] width 46 height 25
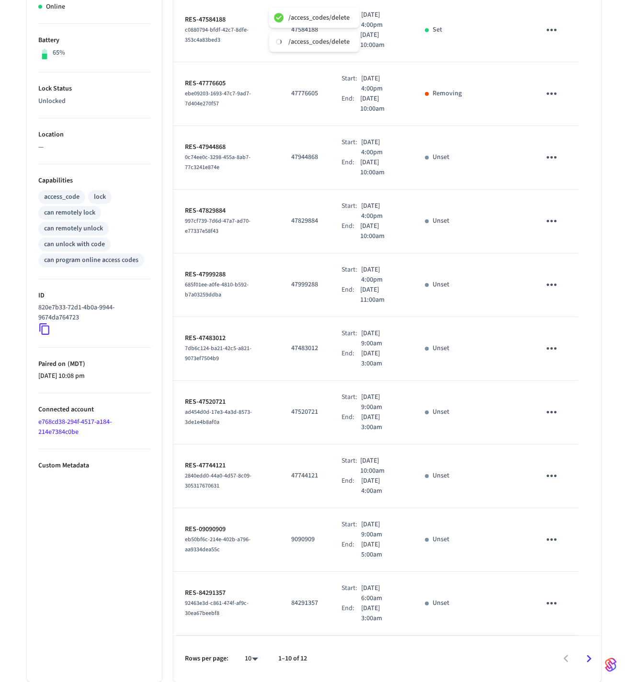
click at [552, 165] on icon "sticky table" at bounding box center [551, 157] width 15 height 15
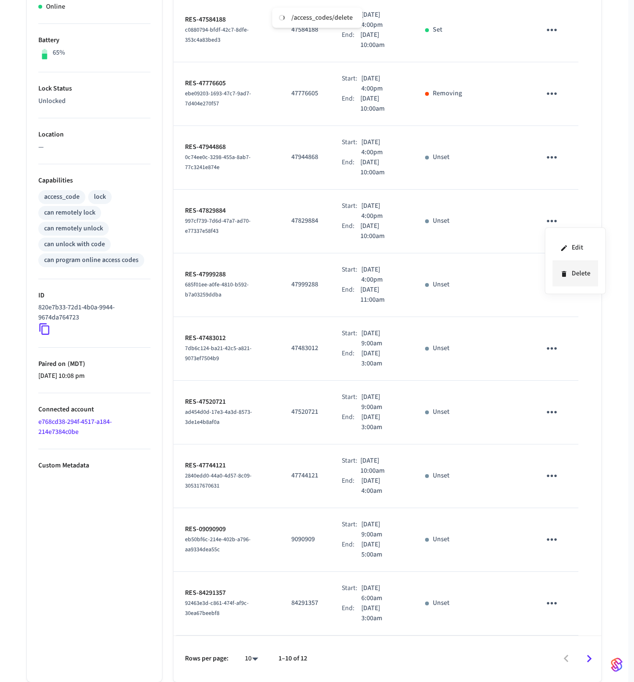
drag, startPoint x: 570, startPoint y: 282, endPoint x: 561, endPoint y: 274, distance: 11.9
click at [570, 281] on li "Delete" at bounding box center [575, 273] width 46 height 25
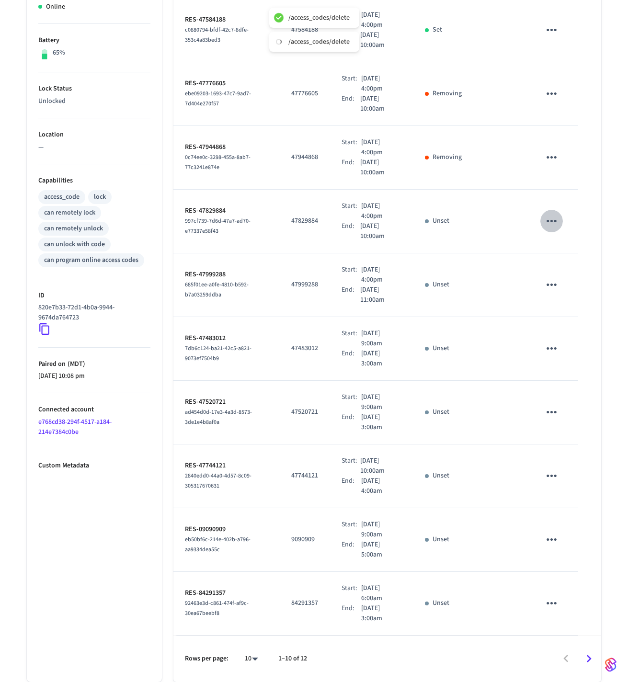
click at [556, 222] on icon "sticky table" at bounding box center [552, 221] width 10 height 2
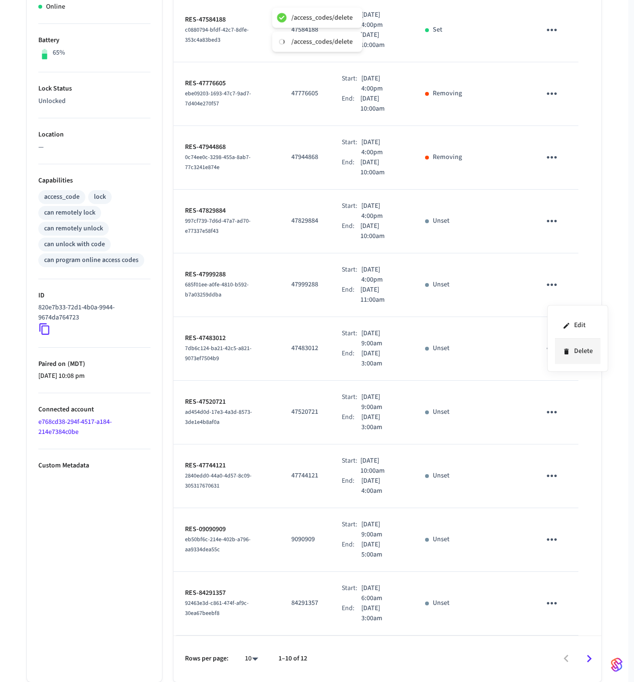
click at [584, 357] on li "Delete" at bounding box center [578, 351] width 46 height 25
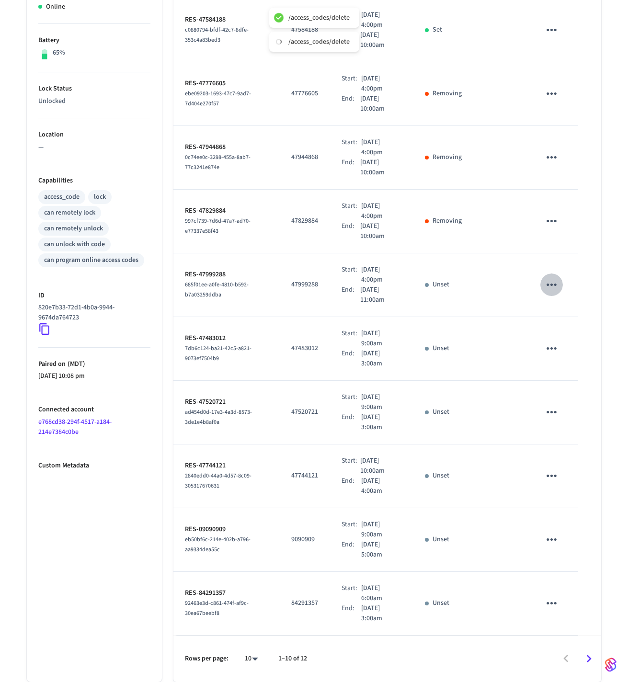
click at [551, 292] on icon "sticky table" at bounding box center [551, 284] width 15 height 15
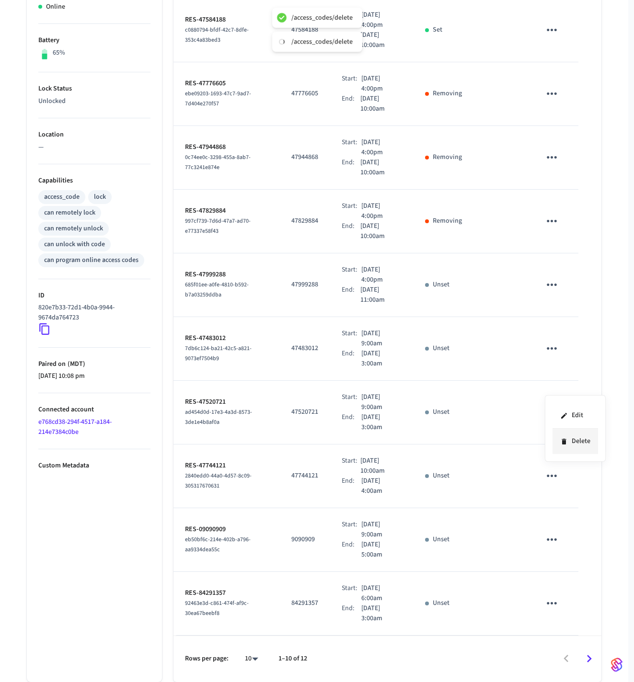
click at [583, 441] on li "Delete" at bounding box center [575, 441] width 46 height 25
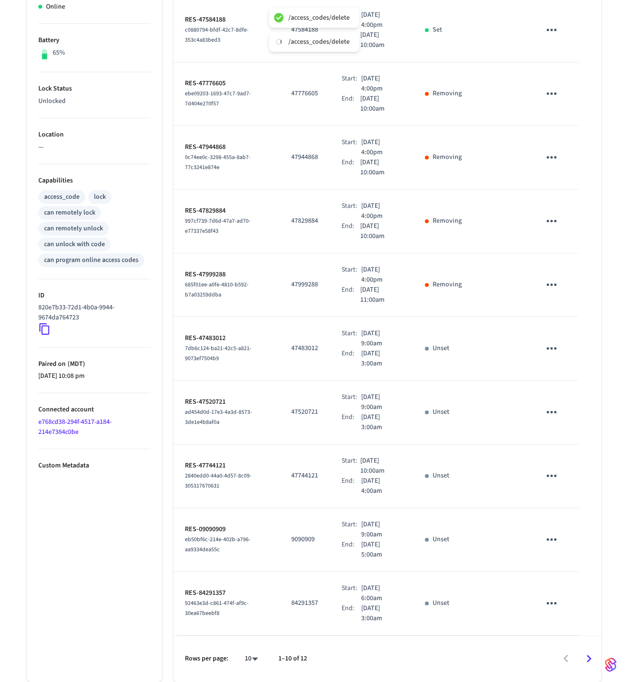
click at [553, 356] on icon "sticky table" at bounding box center [551, 348] width 15 height 15
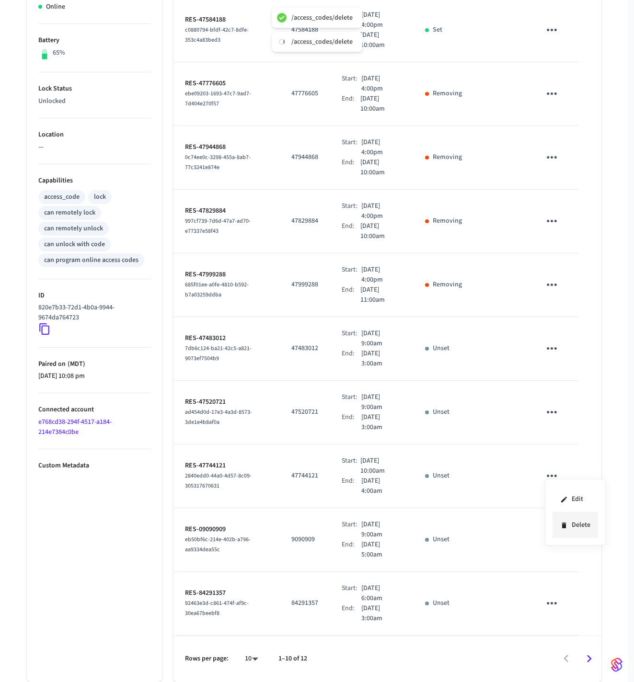
click at [582, 527] on li "Delete" at bounding box center [575, 525] width 46 height 25
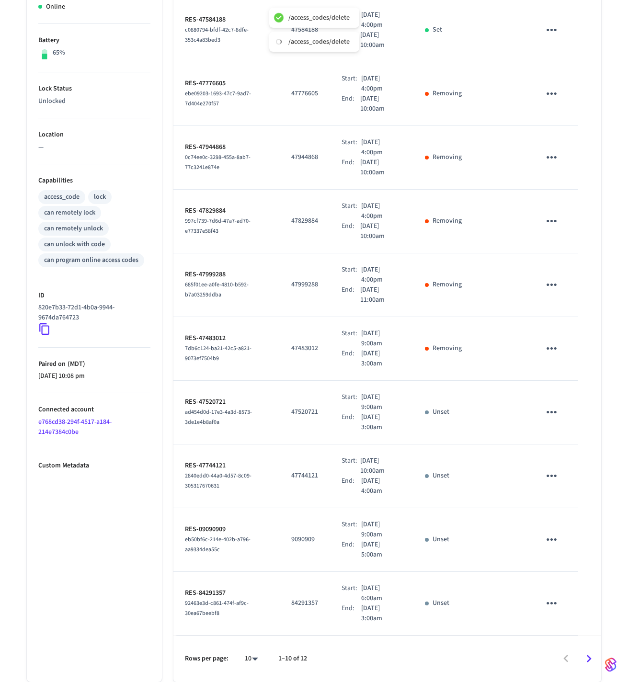
scroll to position [447, 0]
click at [554, 405] on icon "sticky table" at bounding box center [551, 412] width 15 height 15
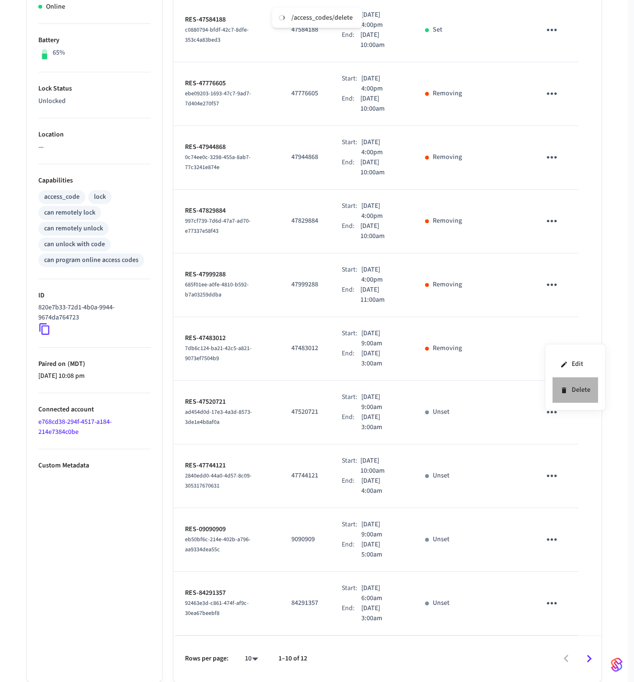
click at [573, 391] on li "Delete" at bounding box center [575, 390] width 46 height 25
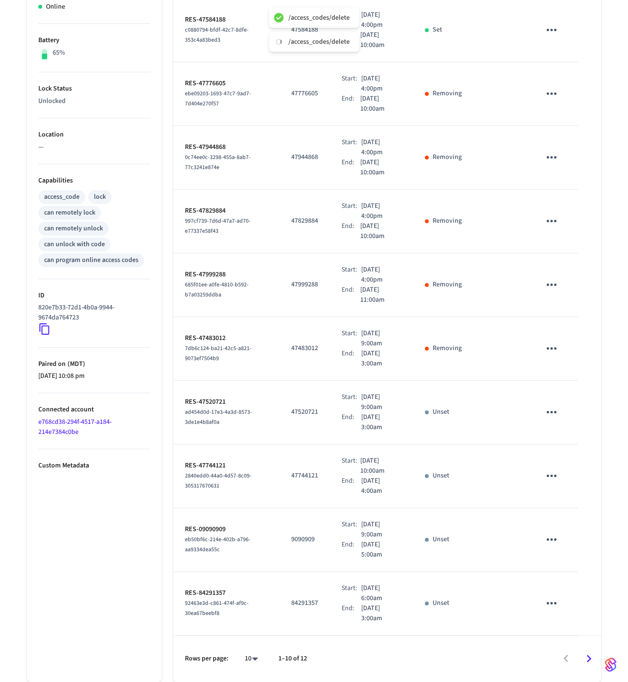
scroll to position [196, 0]
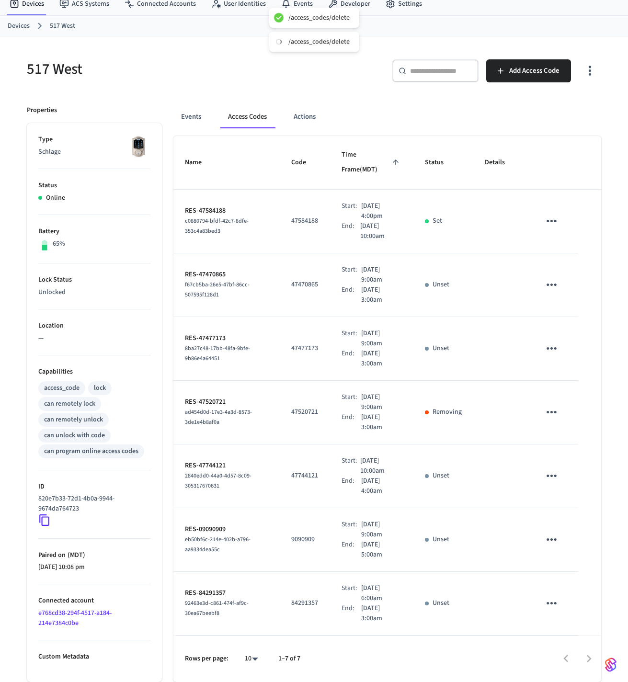
click at [550, 469] on icon "sticky table" at bounding box center [551, 476] width 15 height 15
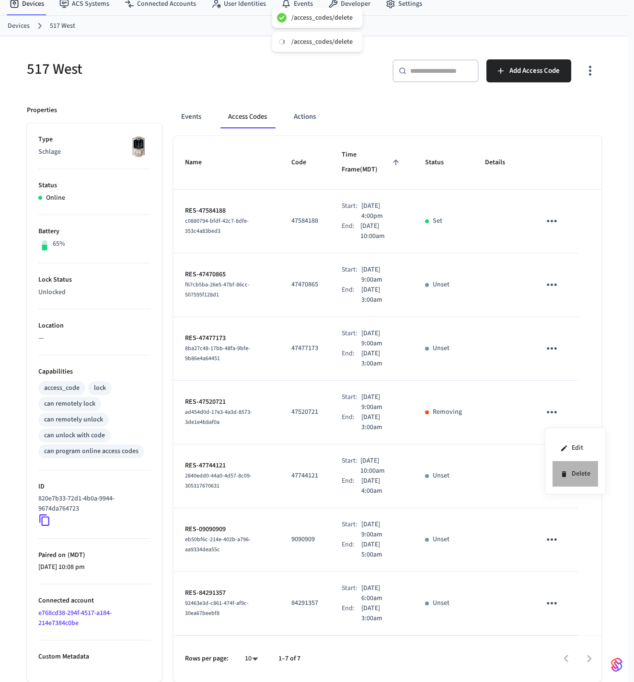
drag, startPoint x: 579, startPoint y: 474, endPoint x: 574, endPoint y: 471, distance: 5.2
click at [579, 474] on li "Delete" at bounding box center [575, 473] width 46 height 25
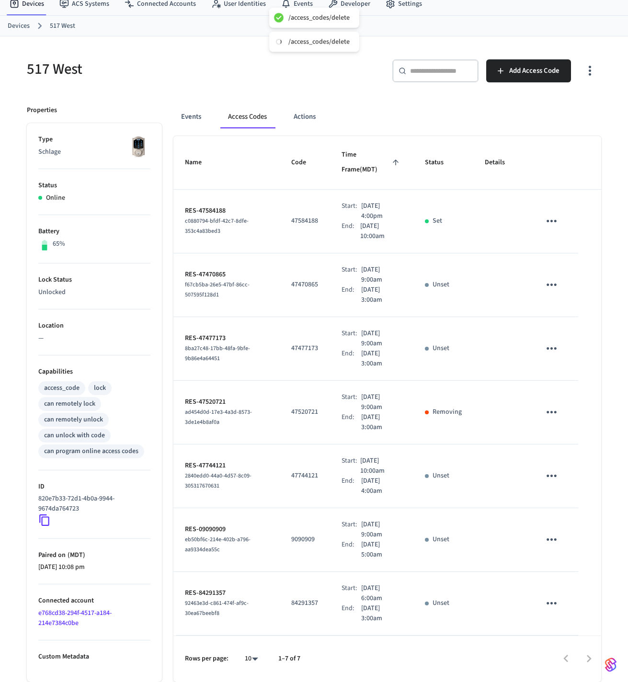
scroll to position [106, 0]
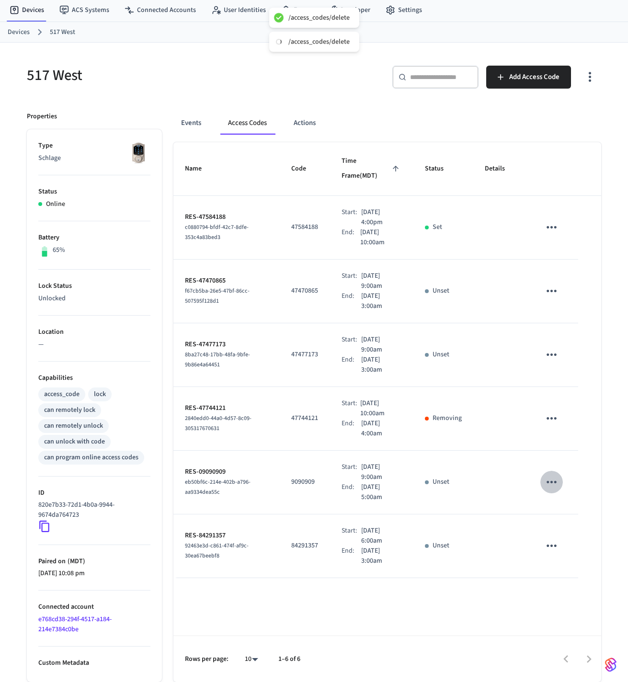
click at [552, 490] on icon "sticky table" at bounding box center [551, 482] width 15 height 15
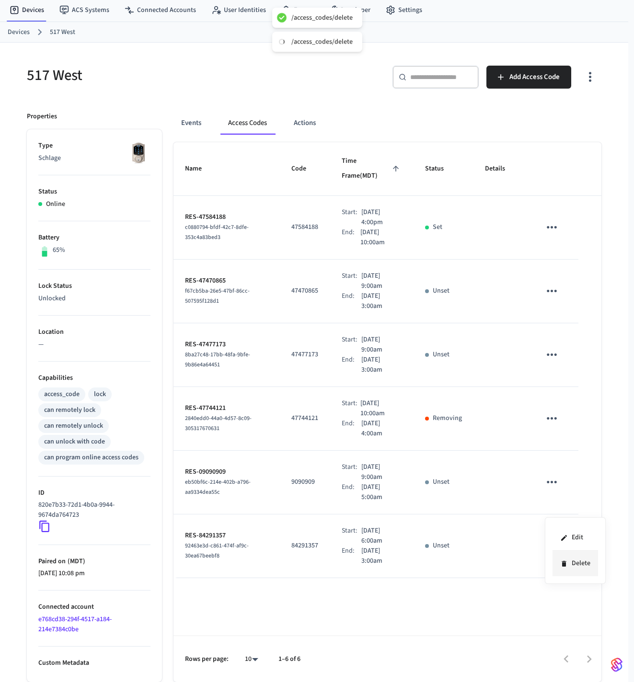
click at [591, 565] on li "Delete" at bounding box center [575, 563] width 46 height 25
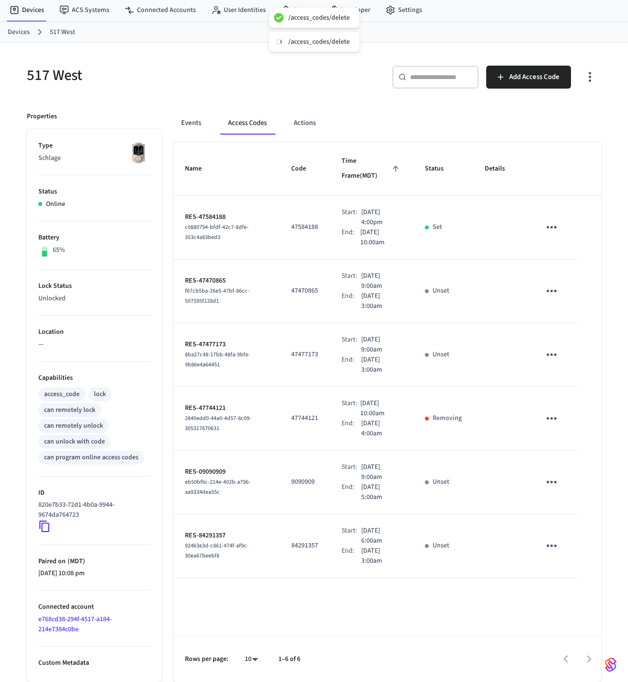
scroll to position [28, 0]
click at [552, 490] on icon "sticky table" at bounding box center [551, 482] width 15 height 15
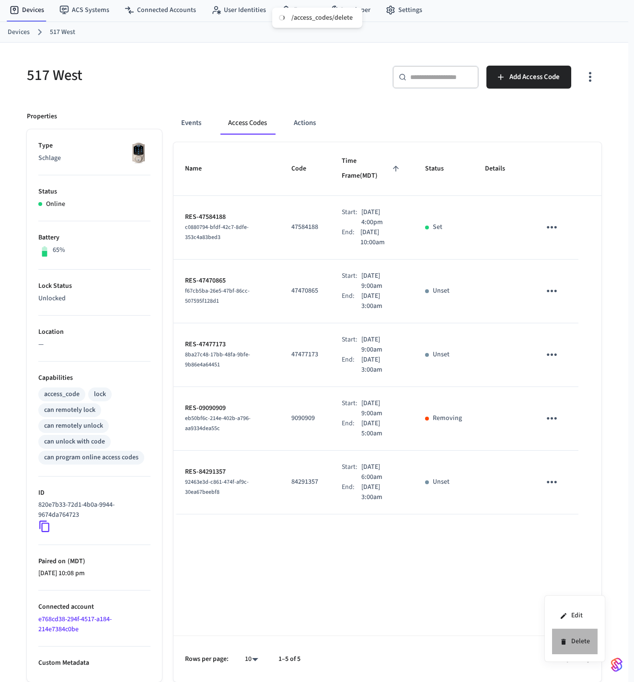
click at [583, 640] on li "Delete" at bounding box center [575, 641] width 46 height 25
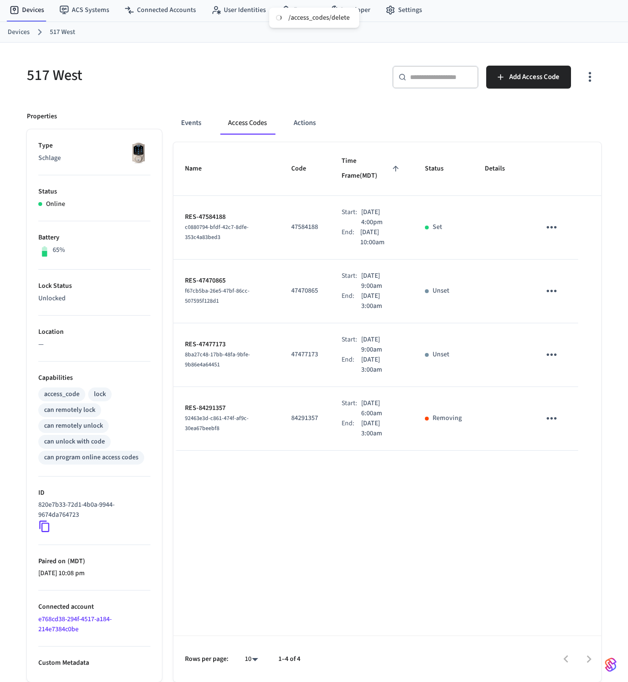
click at [552, 292] on icon "sticky table" at bounding box center [552, 291] width 10 height 2
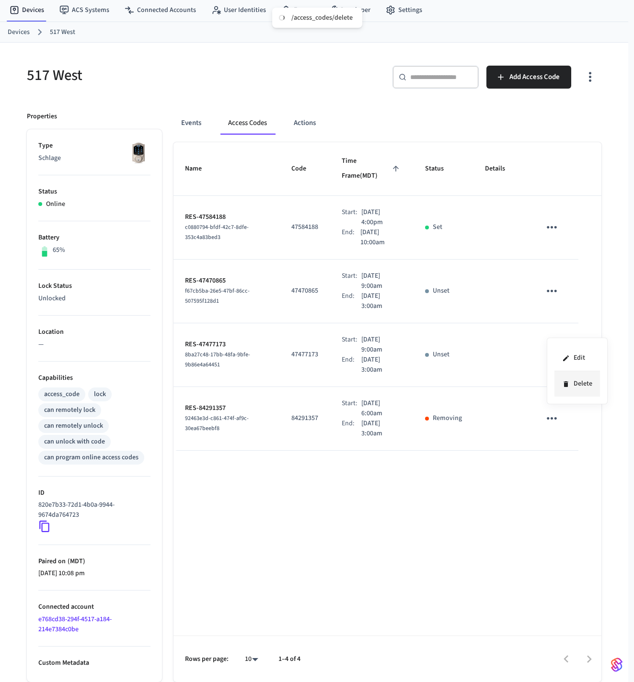
click at [574, 386] on li "Delete" at bounding box center [577, 383] width 46 height 25
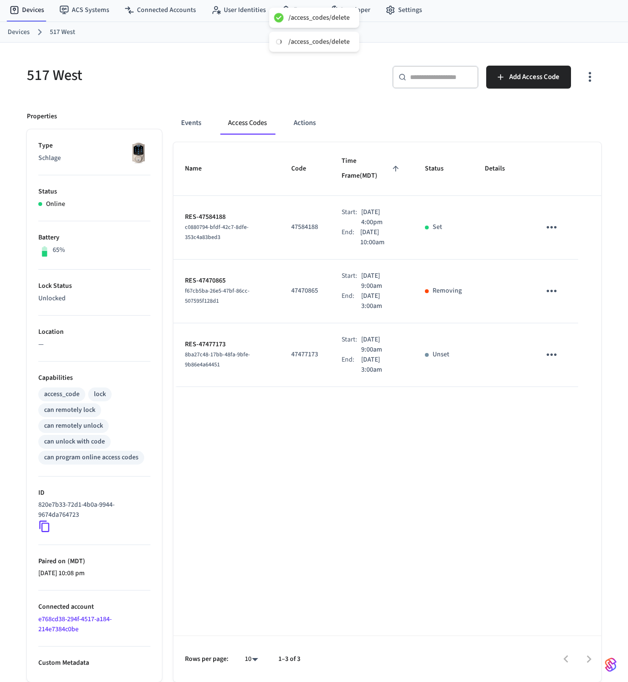
click at [551, 362] on icon "sticky table" at bounding box center [551, 354] width 15 height 15
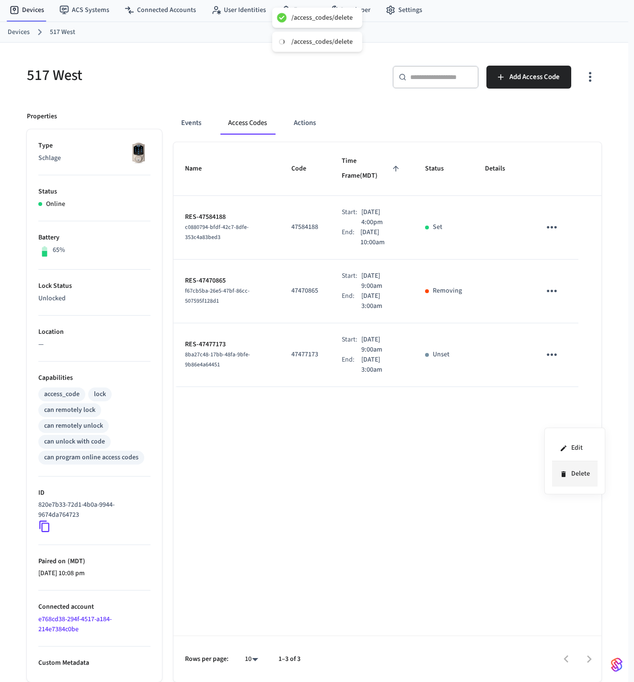
click at [577, 473] on li "Delete" at bounding box center [575, 473] width 46 height 25
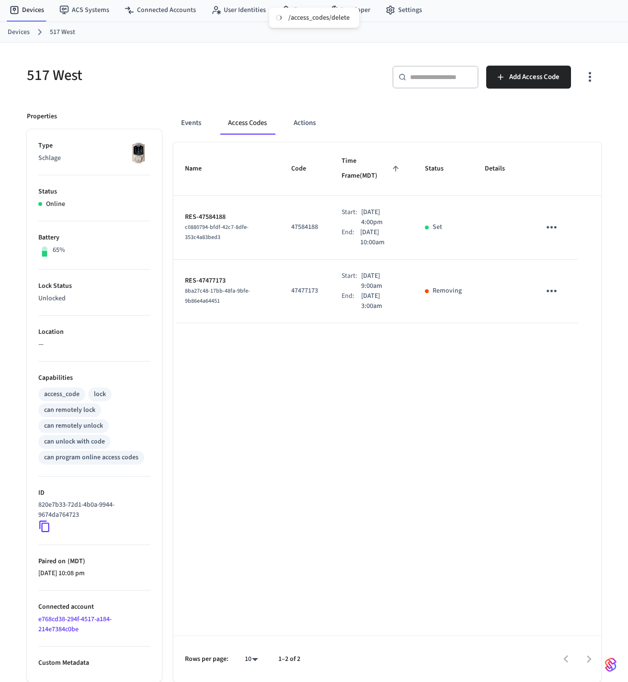
click at [19, 31] on link "Devices" at bounding box center [19, 32] width 22 height 10
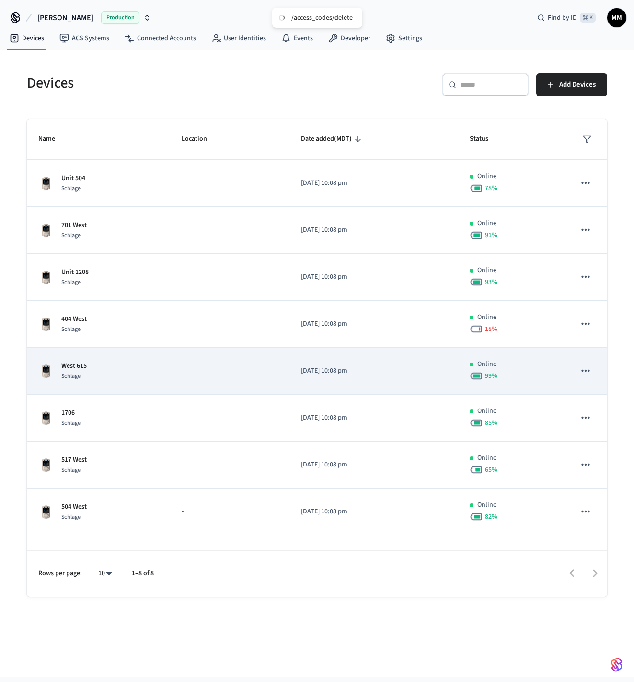
click at [147, 375] on div "West 615 Schlage" at bounding box center [98, 371] width 120 height 20
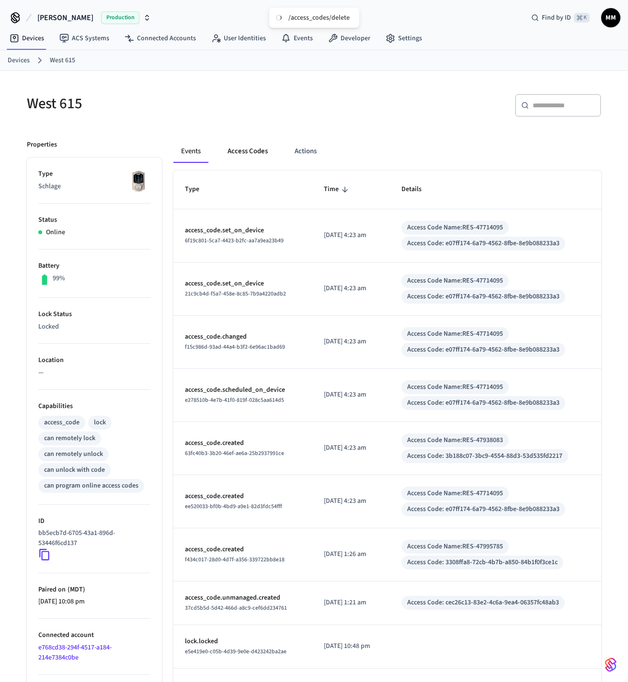
click at [259, 155] on button "Access Codes" at bounding box center [248, 151] width 56 height 23
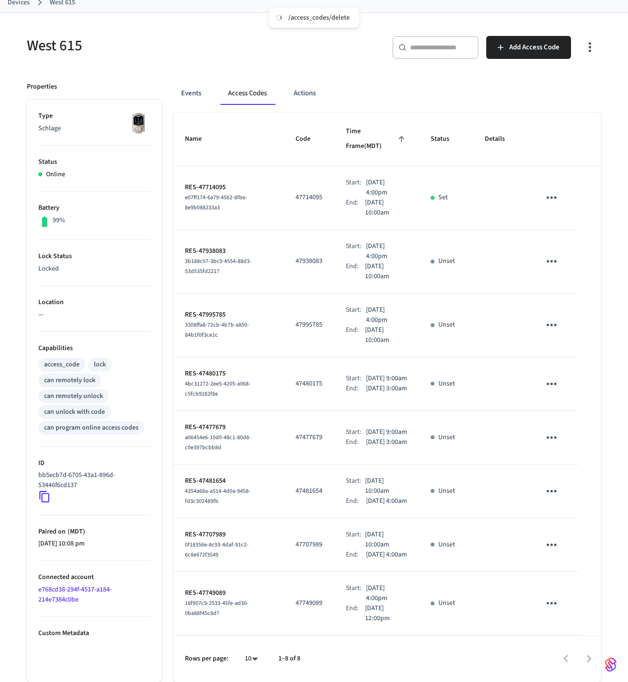
scroll to position [100, 0]
click at [553, 254] on icon "sticky table" at bounding box center [551, 261] width 15 height 15
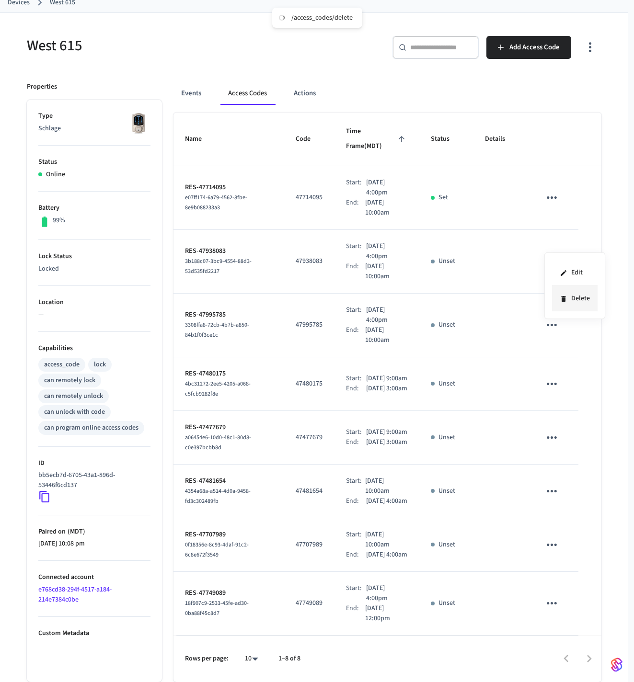
click at [584, 296] on li "Delete" at bounding box center [575, 298] width 46 height 25
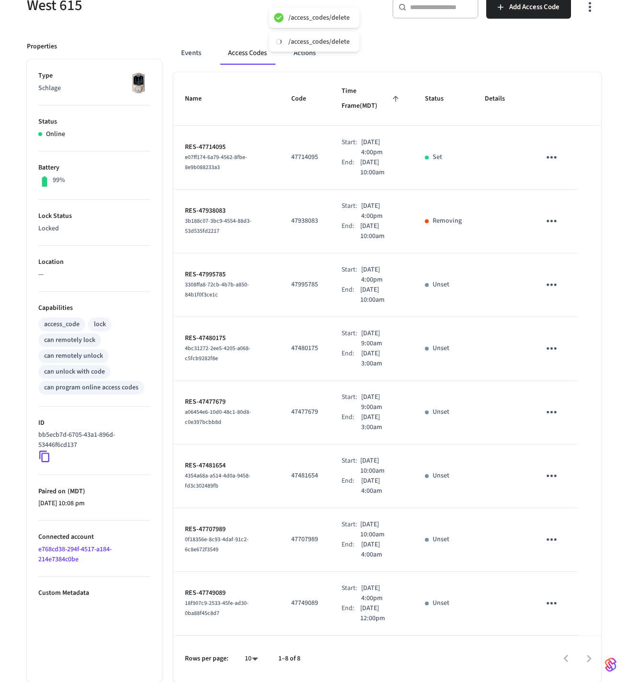
scroll to position [274, 0]
click at [550, 596] on icon "sticky table" at bounding box center [551, 603] width 15 height 15
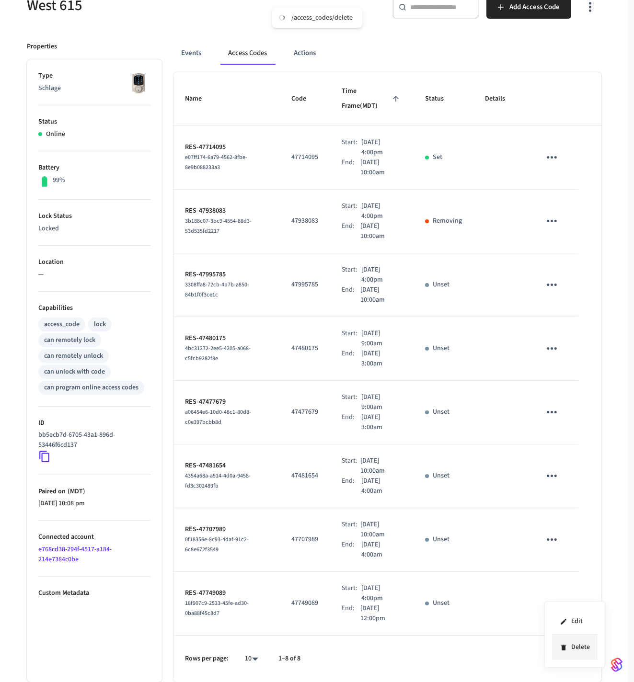
click at [583, 652] on li "Delete" at bounding box center [575, 647] width 46 height 25
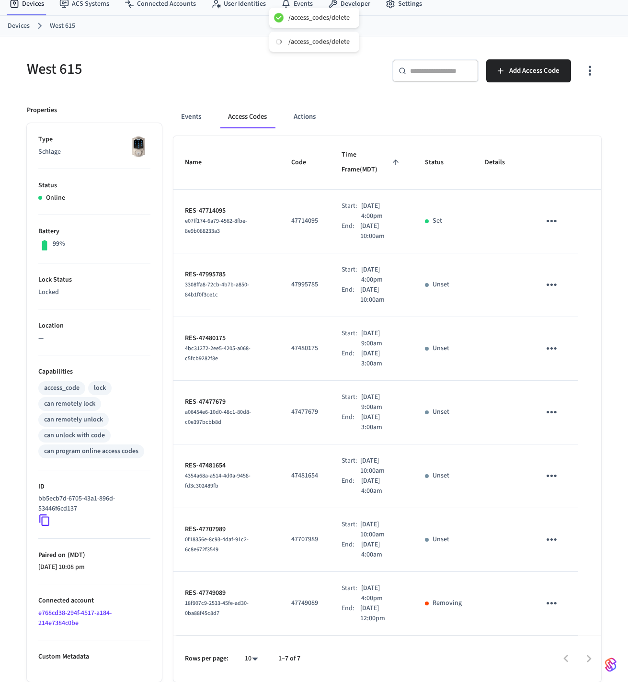
scroll to position [175, 0]
click at [549, 532] on icon "sticky table" at bounding box center [551, 539] width 15 height 15
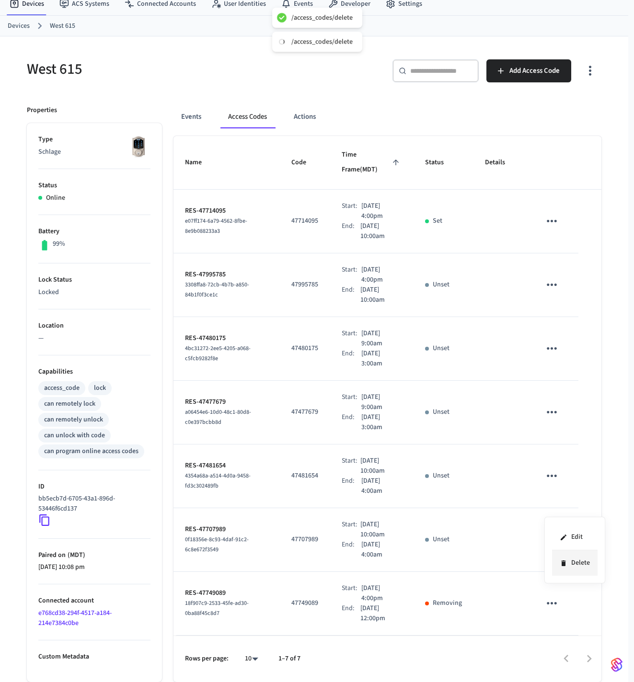
click at [575, 565] on li "Delete" at bounding box center [575, 562] width 46 height 25
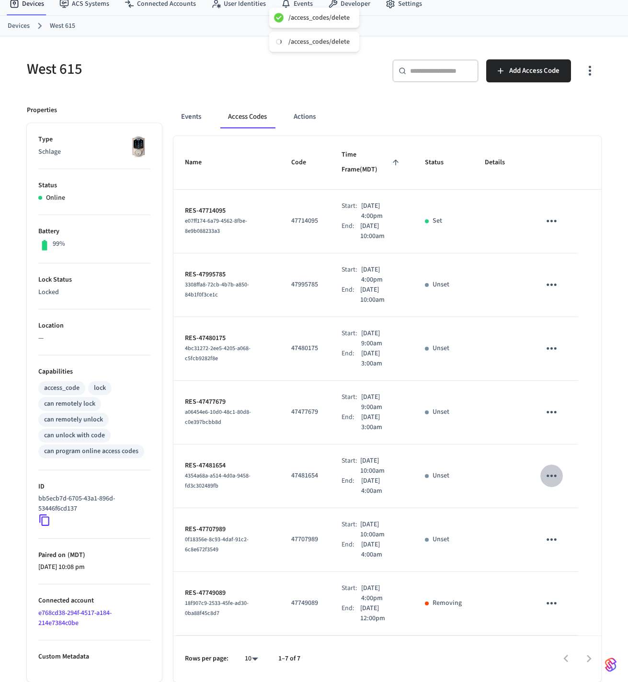
scroll to position [92, 0]
click at [550, 428] on tbody "RES-47714095 e07ff174-6a79-4562-8fbe-8e9b088233a3 47714095 Start: [DATE] 4:00pm…" at bounding box center [387, 413] width 428 height 446
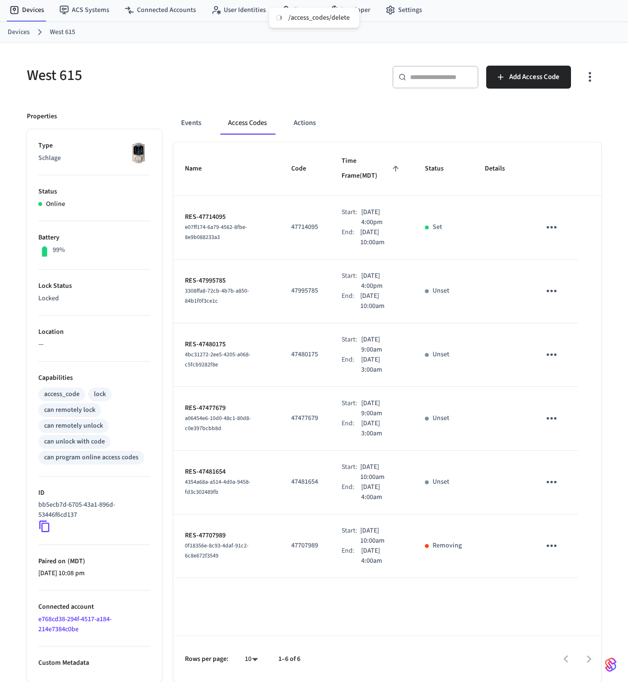
click at [550, 426] on icon "sticky table" at bounding box center [551, 418] width 15 height 15
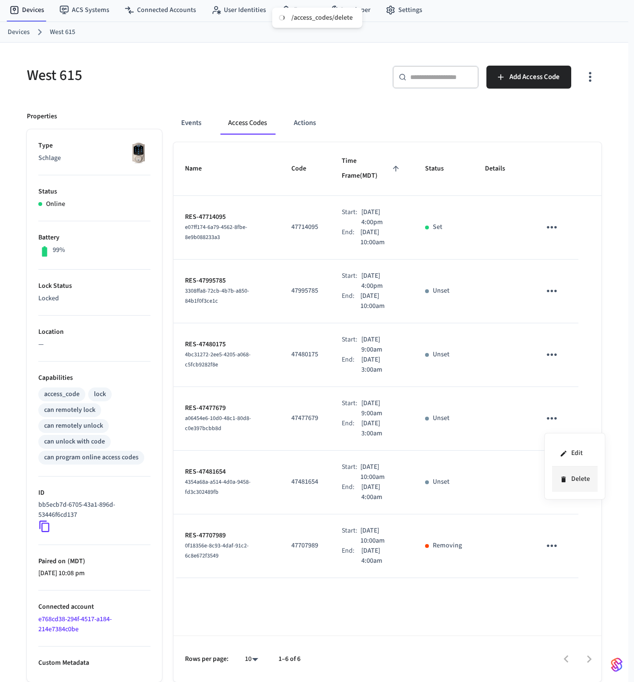
click at [566, 481] on icon at bounding box center [564, 480] width 8 height 8
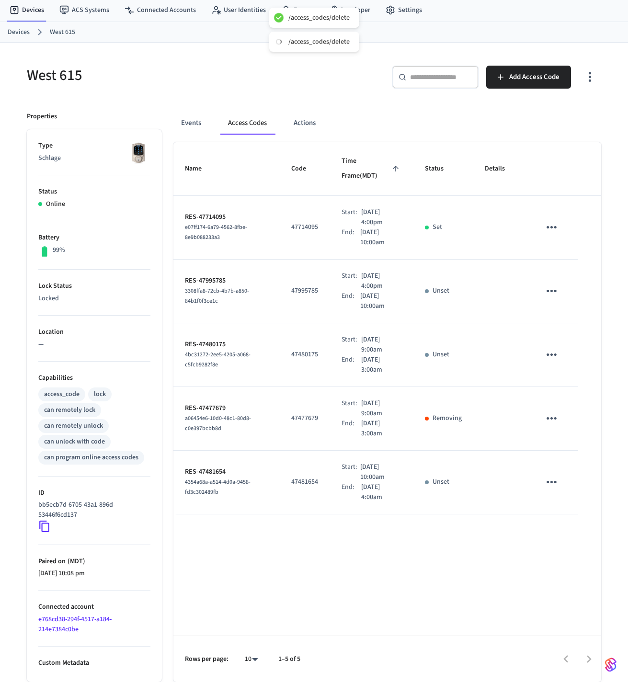
scroll to position [28, 0]
click at [557, 471] on button "sticky table" at bounding box center [551, 482] width 23 height 23
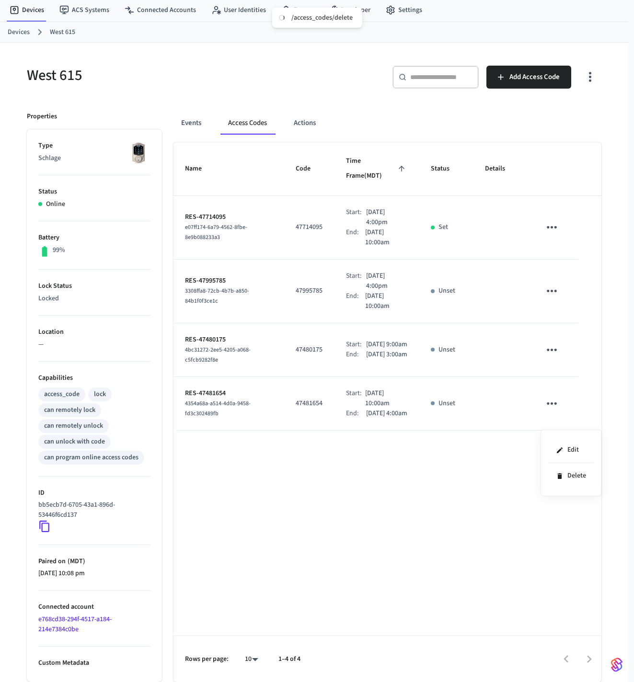
click at [553, 419] on div at bounding box center [317, 341] width 634 height 682
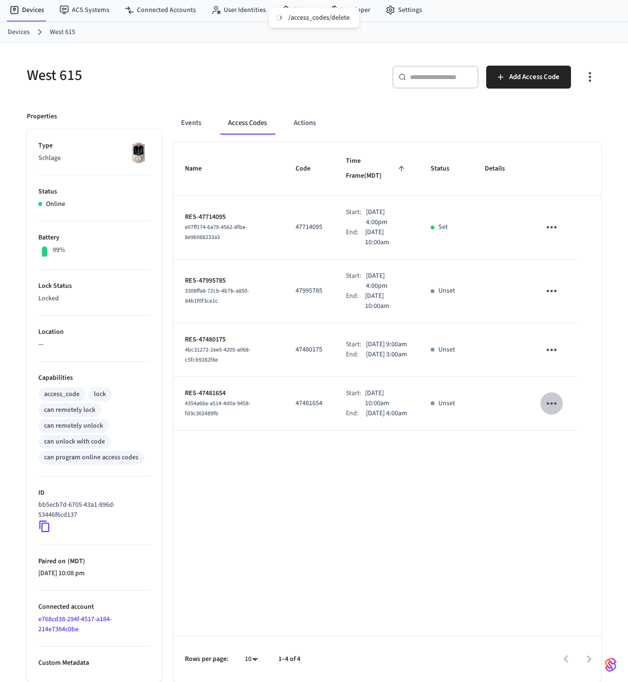
click at [555, 411] on icon "sticky table" at bounding box center [551, 403] width 15 height 15
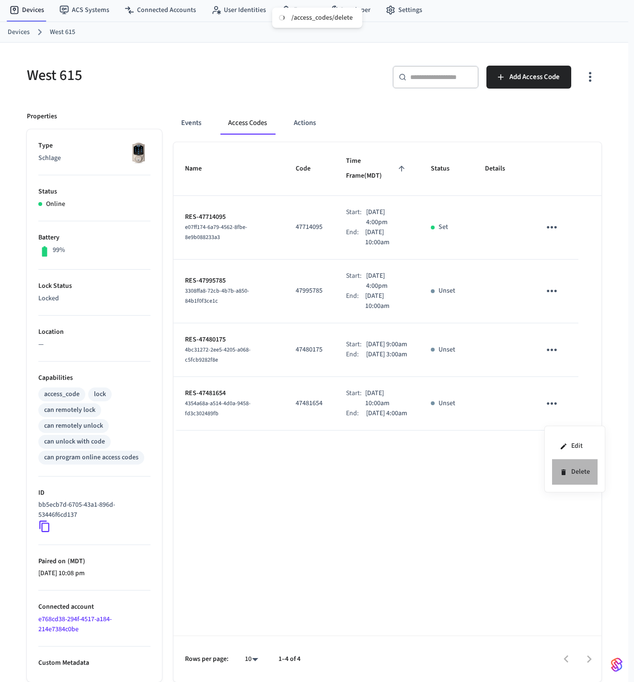
click at [563, 472] on icon at bounding box center [563, 473] width 4 height 6
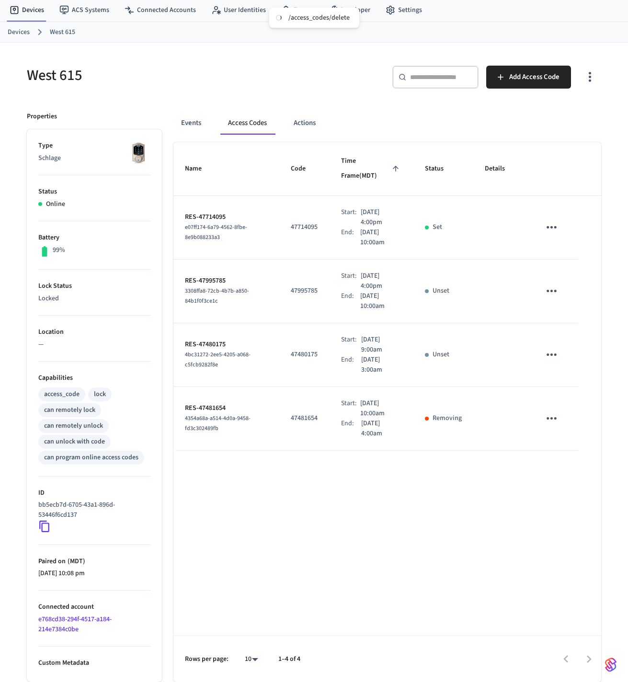
click at [558, 362] on icon "sticky table" at bounding box center [551, 354] width 15 height 15
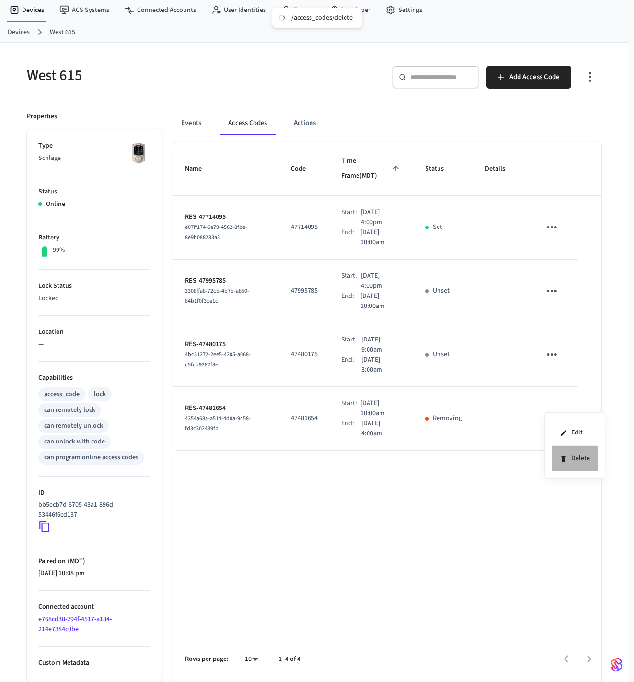
click at [576, 465] on li "Delete" at bounding box center [575, 458] width 46 height 25
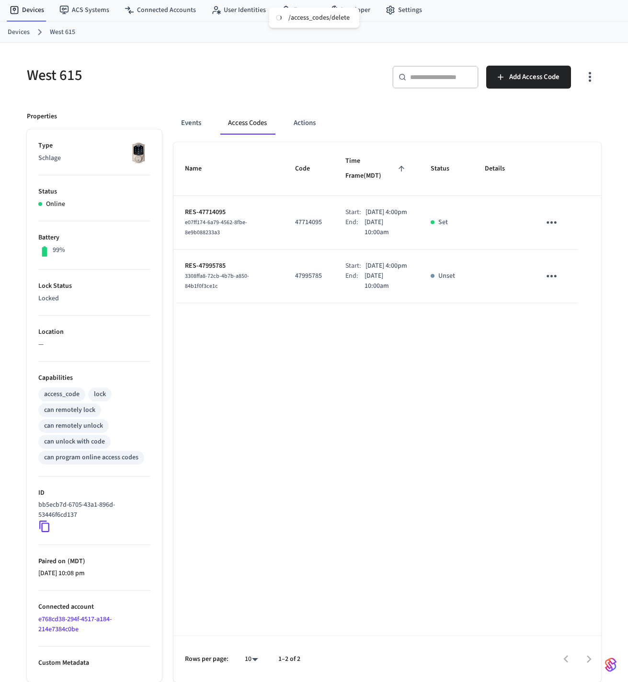
click at [24, 34] on link "Devices" at bounding box center [19, 32] width 22 height 10
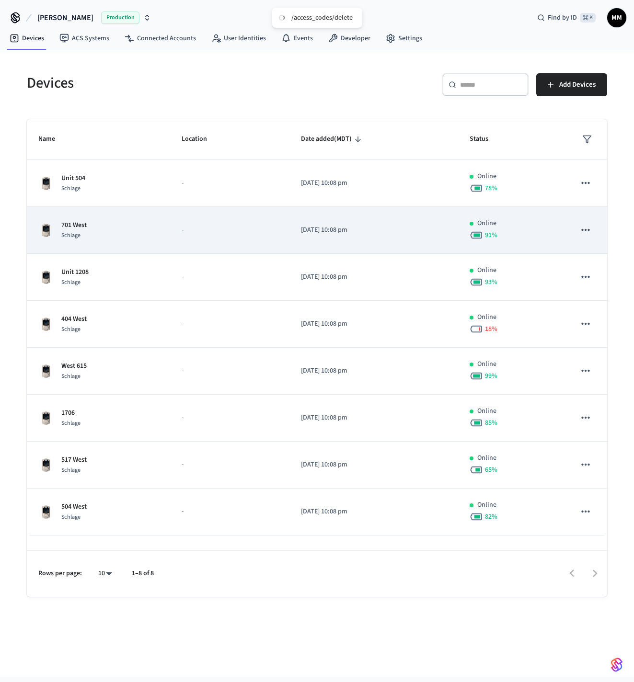
click at [85, 234] on div "Schlage" at bounding box center [73, 235] width 25 height 10
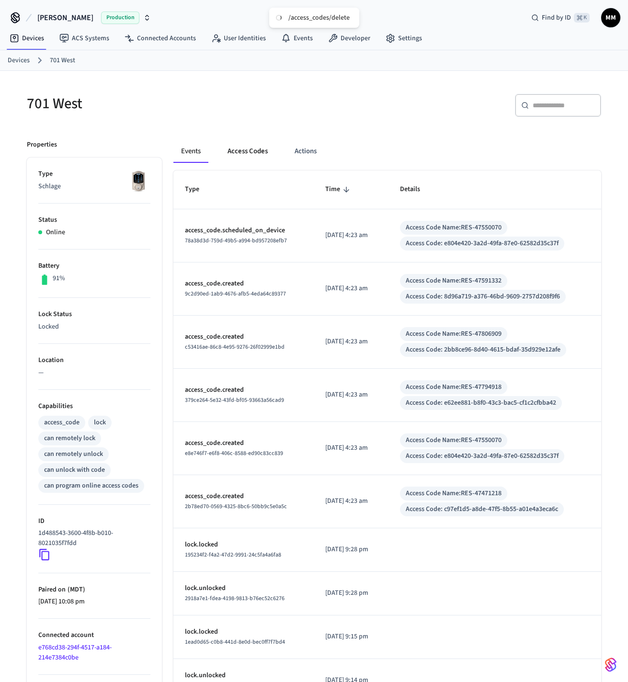
click at [239, 146] on button "Access Codes" at bounding box center [248, 151] width 56 height 23
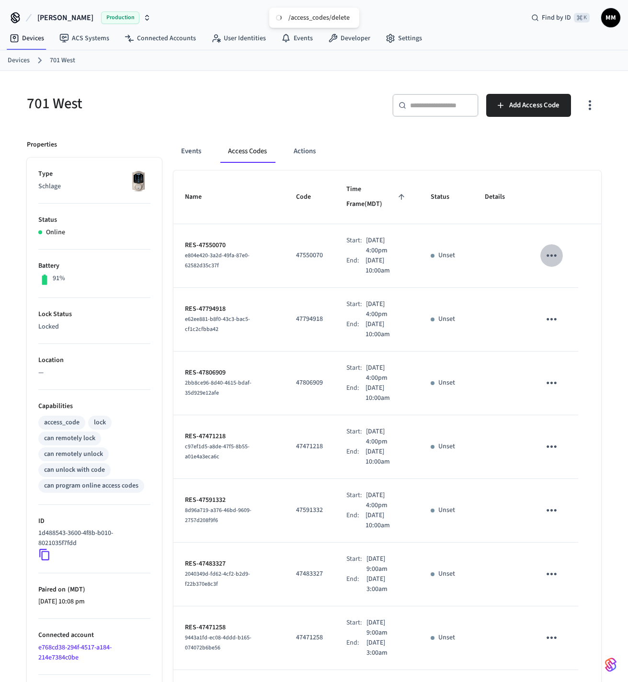
click at [552, 263] on icon "sticky table" at bounding box center [551, 255] width 15 height 15
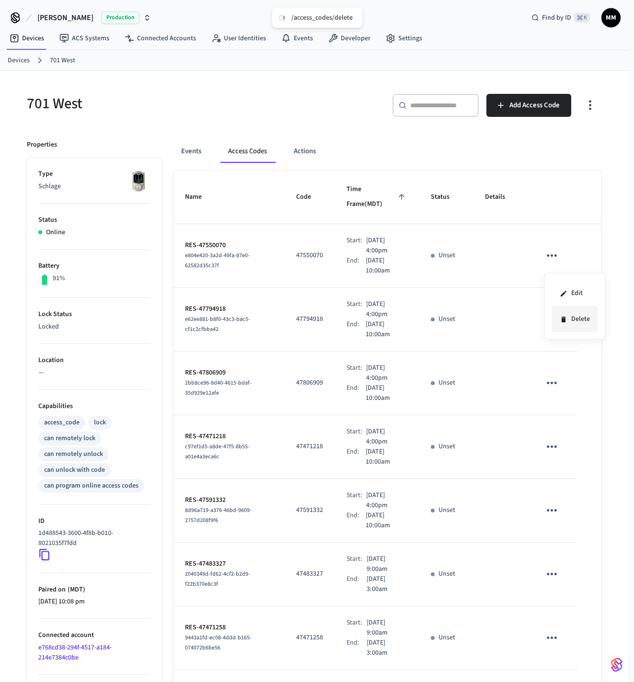
click at [578, 313] on li "Delete" at bounding box center [575, 319] width 46 height 25
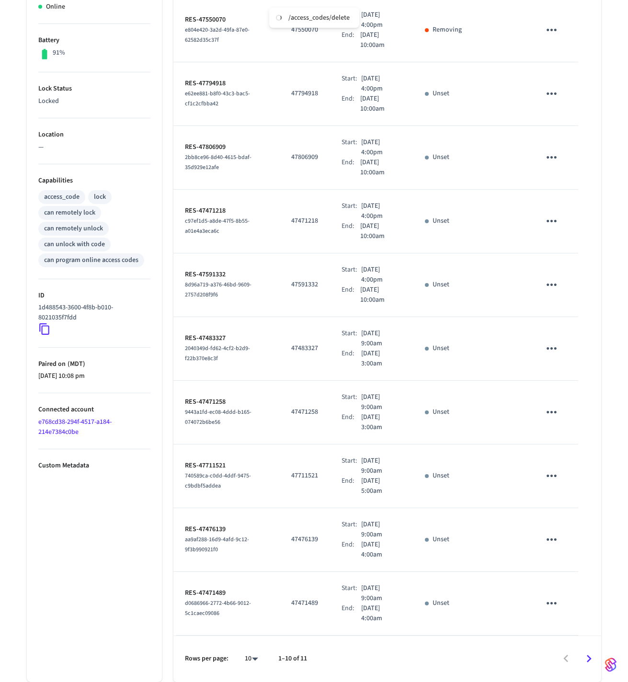
scroll to position [442, 0]
click at [555, 602] on icon "sticky table" at bounding box center [552, 603] width 10 height 2
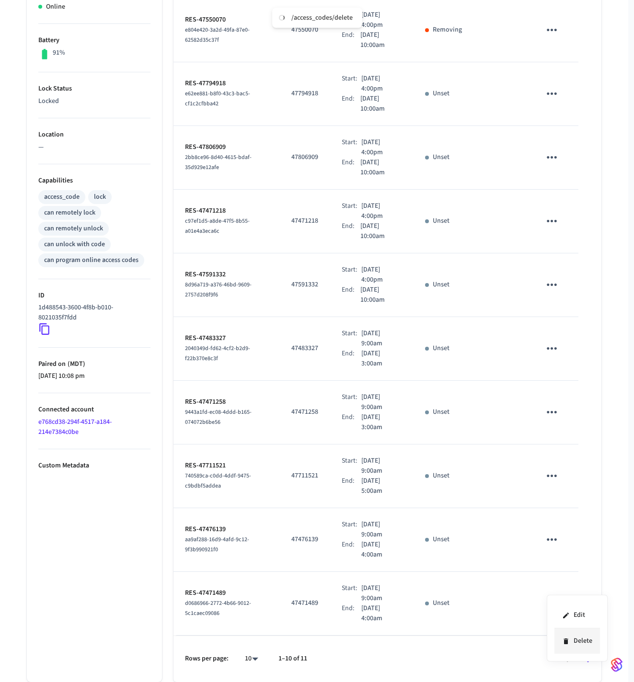
click at [573, 641] on li "Delete" at bounding box center [577, 641] width 46 height 25
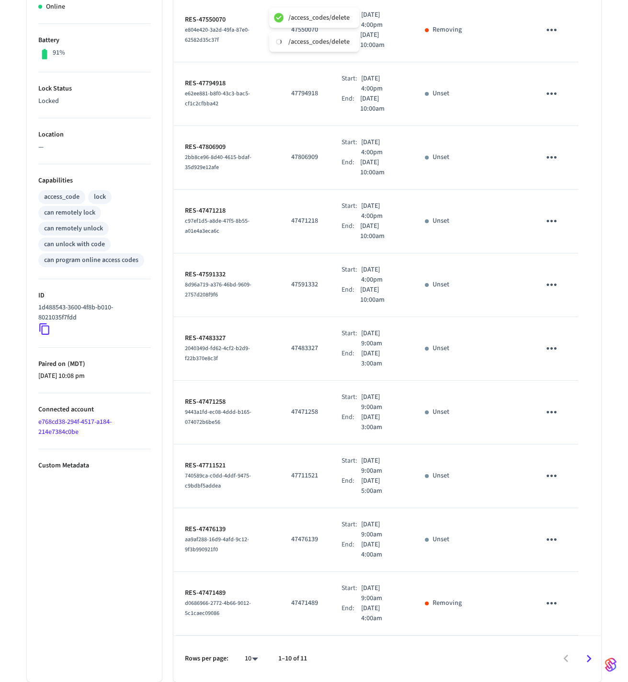
click at [552, 532] on icon "sticky table" at bounding box center [551, 539] width 15 height 15
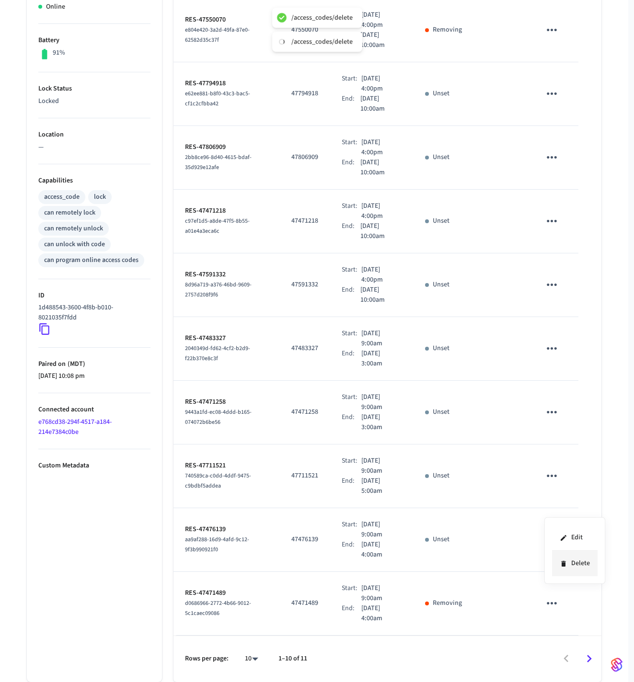
click at [575, 563] on li "Delete" at bounding box center [575, 563] width 46 height 25
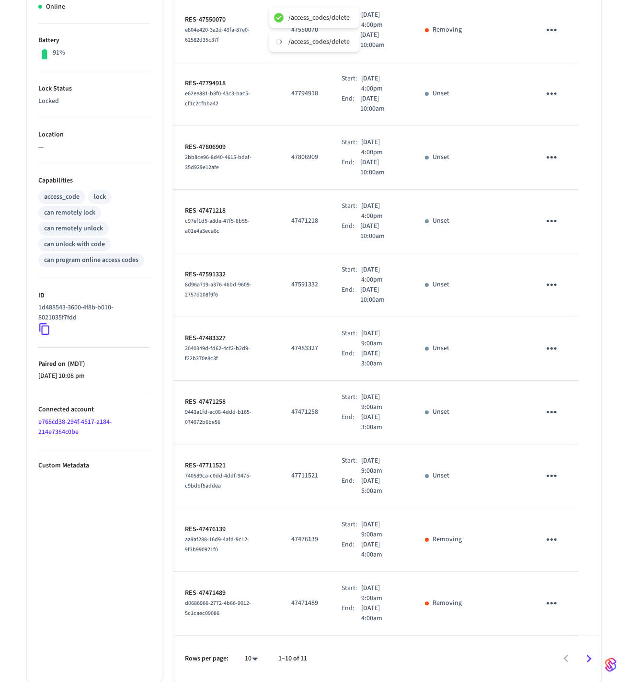
click at [551, 475] on icon "sticky table" at bounding box center [552, 476] width 10 height 2
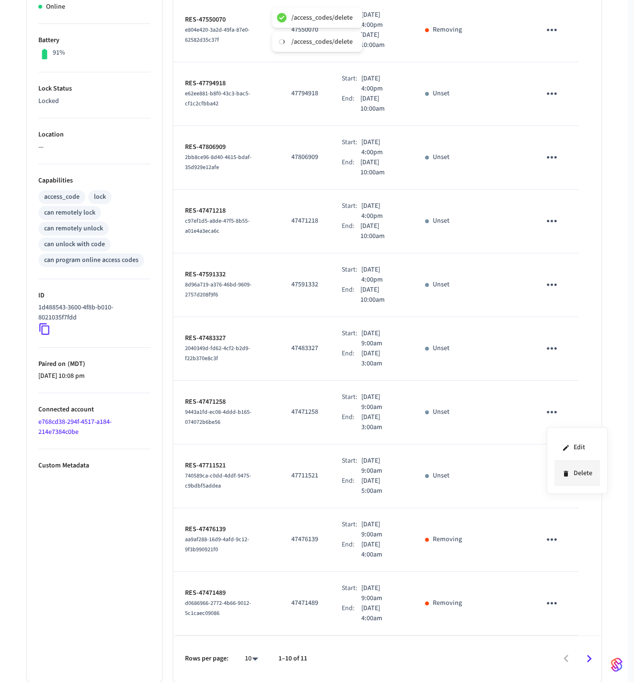
click at [578, 477] on li "Delete" at bounding box center [577, 473] width 46 height 25
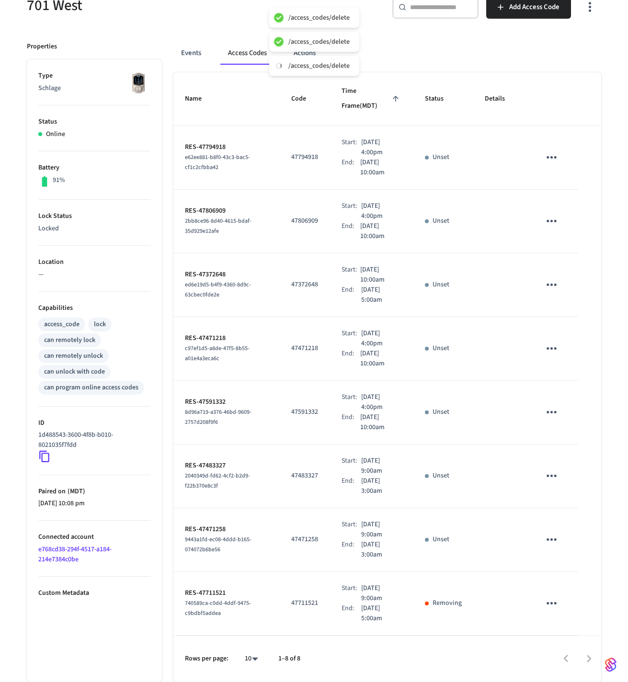
scroll to position [98, 0]
click at [551, 353] on icon "sticky table" at bounding box center [551, 348] width 15 height 15
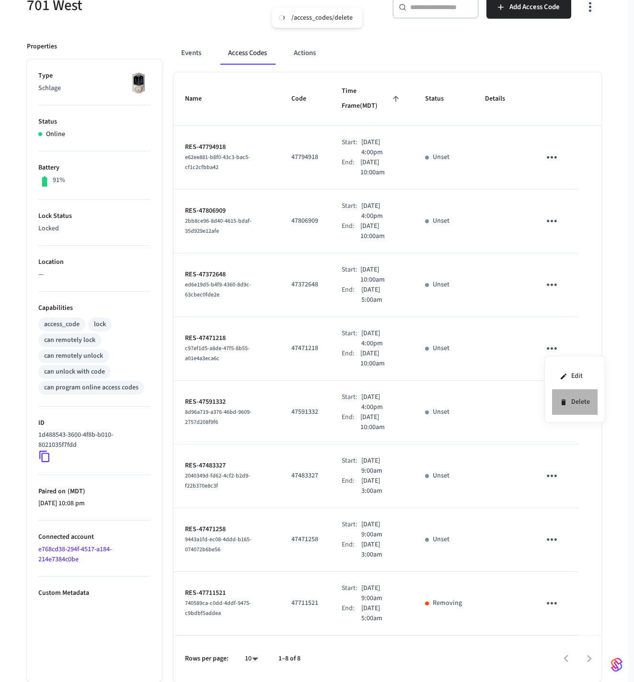
click at [570, 404] on li "Delete" at bounding box center [575, 402] width 46 height 25
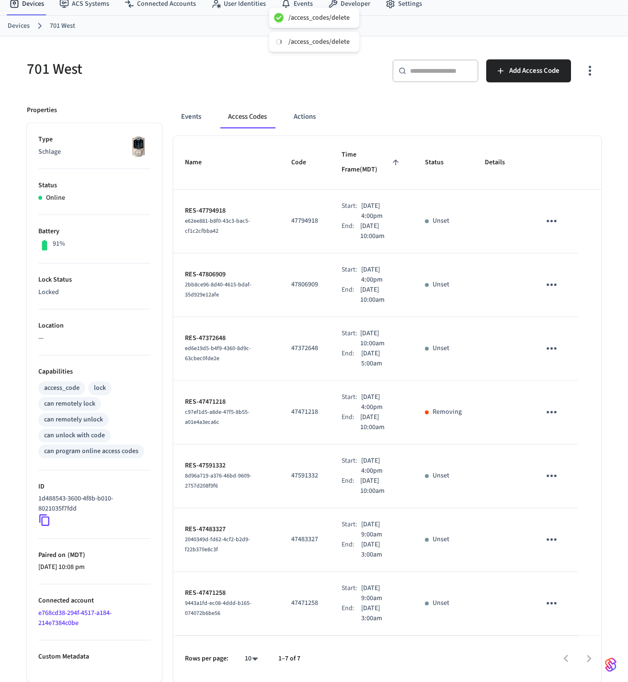
scroll to position [34, 0]
click at [553, 351] on icon "sticky table" at bounding box center [551, 348] width 15 height 15
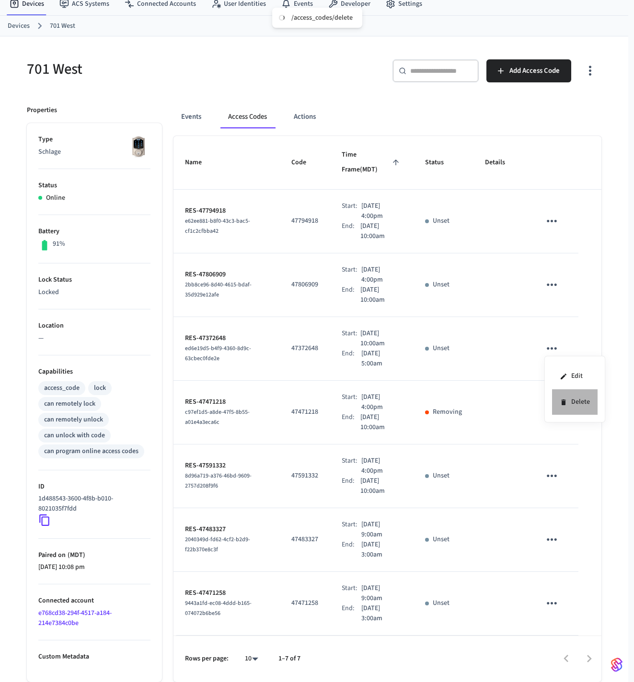
click at [572, 406] on li "Delete" at bounding box center [575, 402] width 46 height 25
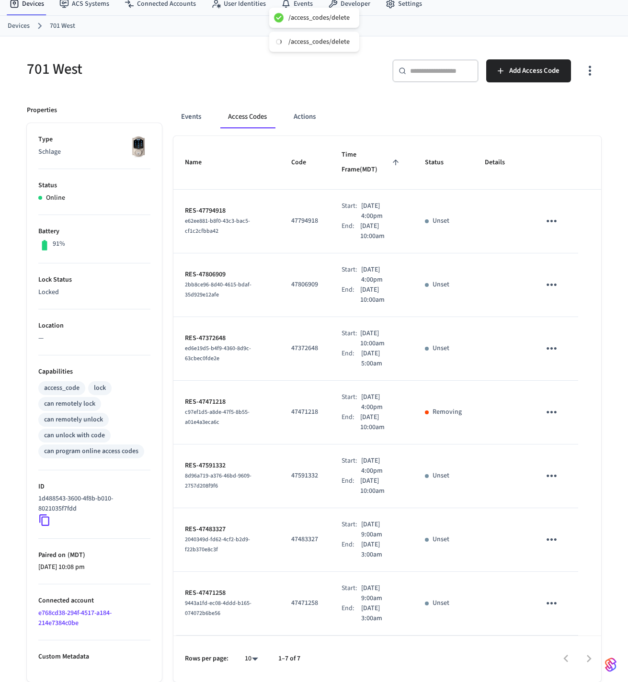
scroll to position [28, 0]
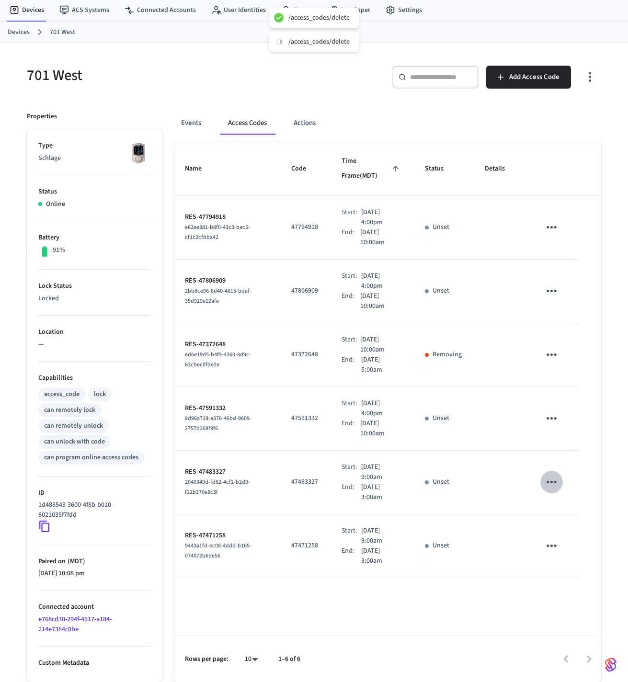
click at [555, 485] on icon "sticky table" at bounding box center [551, 482] width 15 height 15
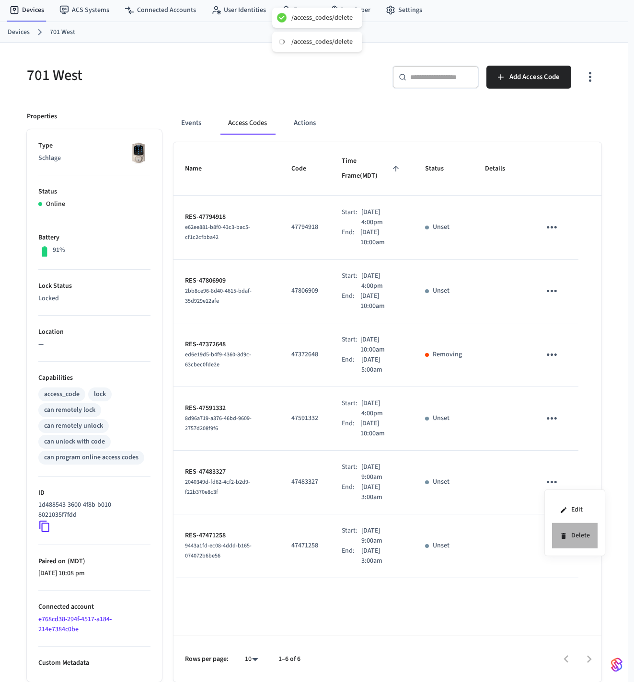
click at [566, 537] on icon at bounding box center [564, 536] width 8 height 8
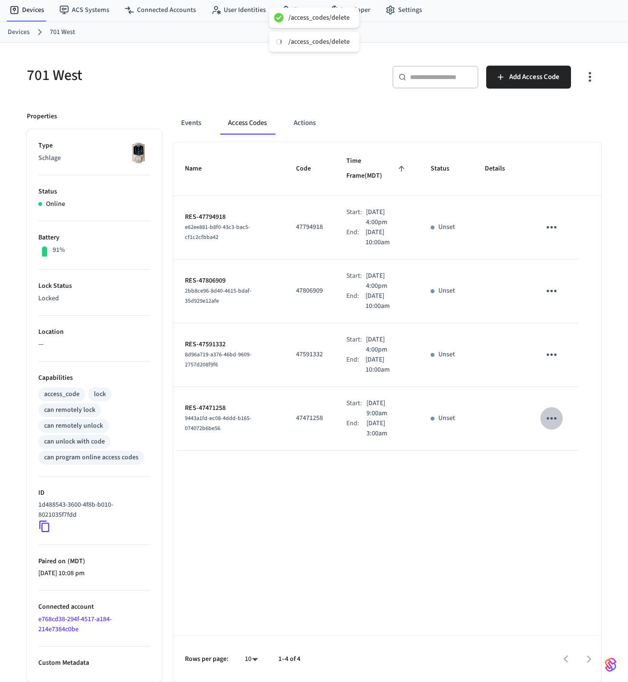
click at [551, 424] on icon "sticky table" at bounding box center [551, 418] width 15 height 15
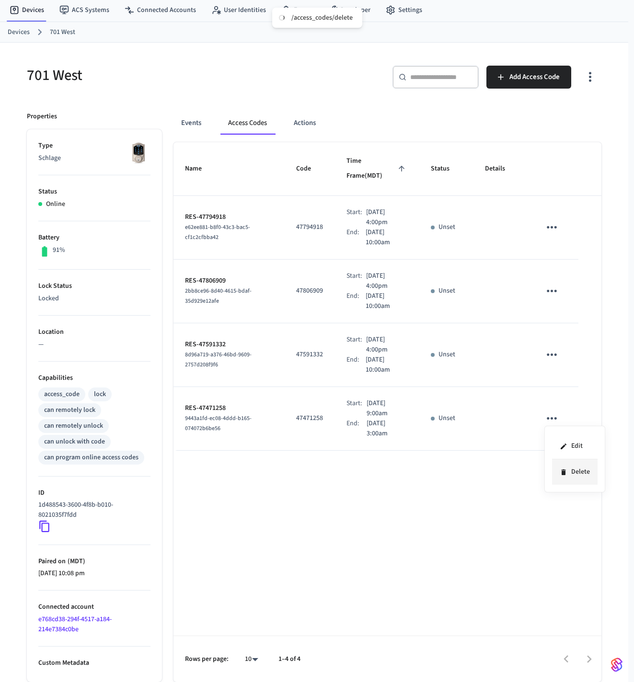
drag, startPoint x: 570, startPoint y: 477, endPoint x: 564, endPoint y: 477, distance: 5.7
click at [569, 477] on li "Delete" at bounding box center [575, 471] width 46 height 25
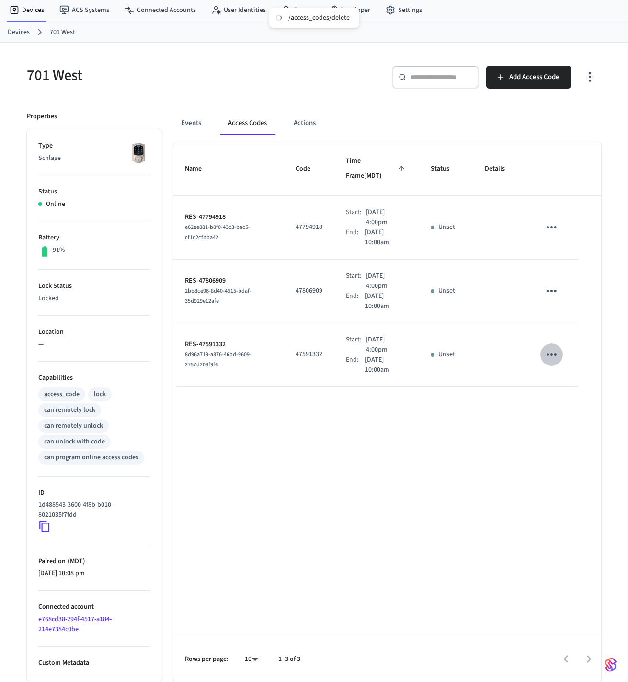
click at [559, 359] on icon "sticky table" at bounding box center [551, 354] width 15 height 15
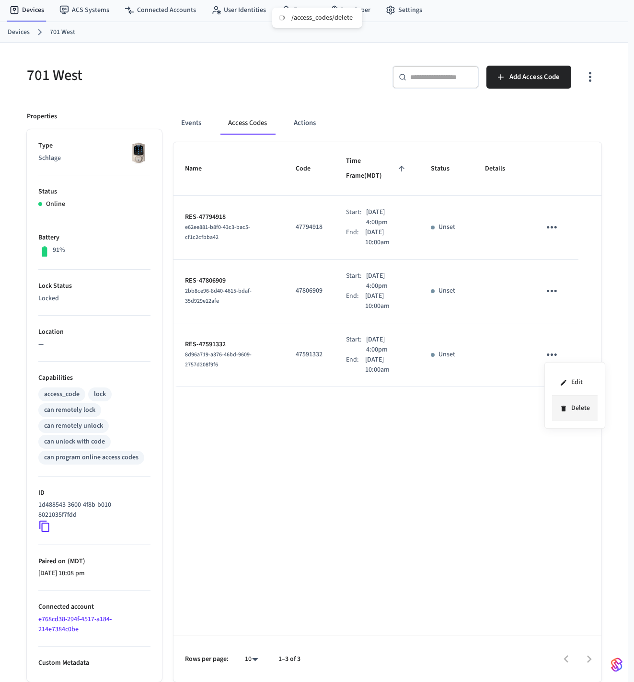
click at [583, 409] on li "Delete" at bounding box center [575, 408] width 46 height 25
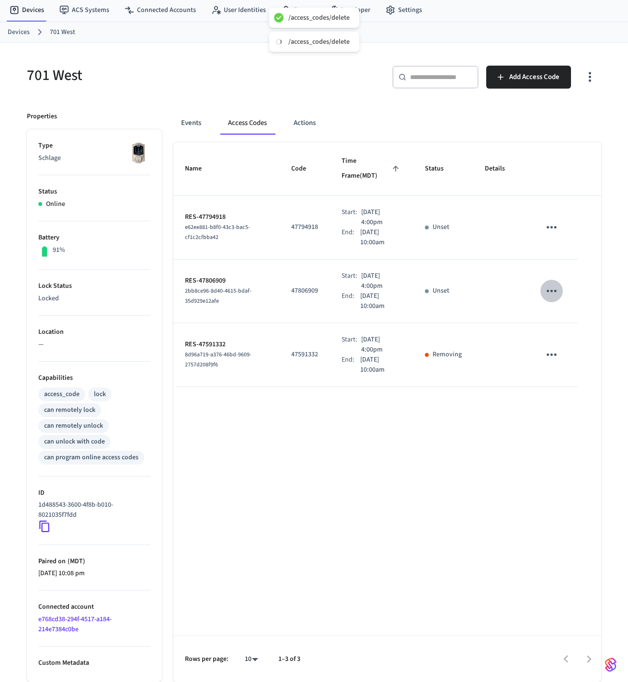
click at [552, 296] on icon "sticky table" at bounding box center [551, 291] width 15 height 15
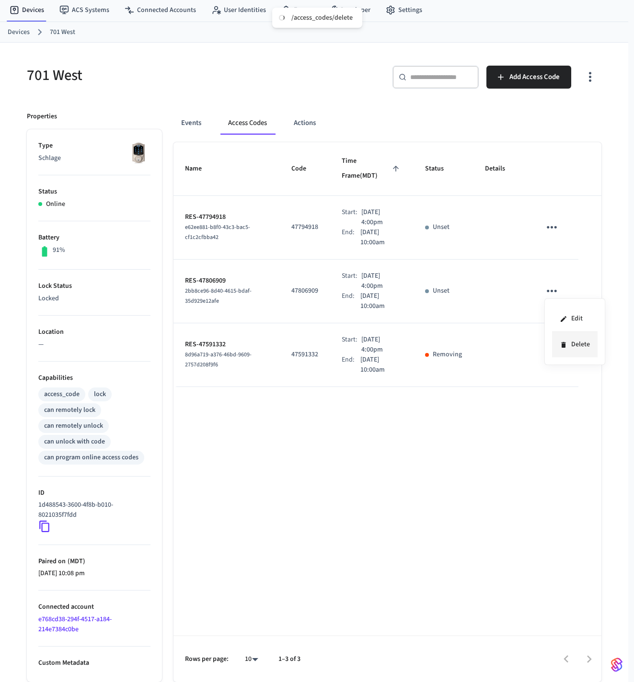
click at [580, 348] on li "Delete" at bounding box center [575, 344] width 46 height 25
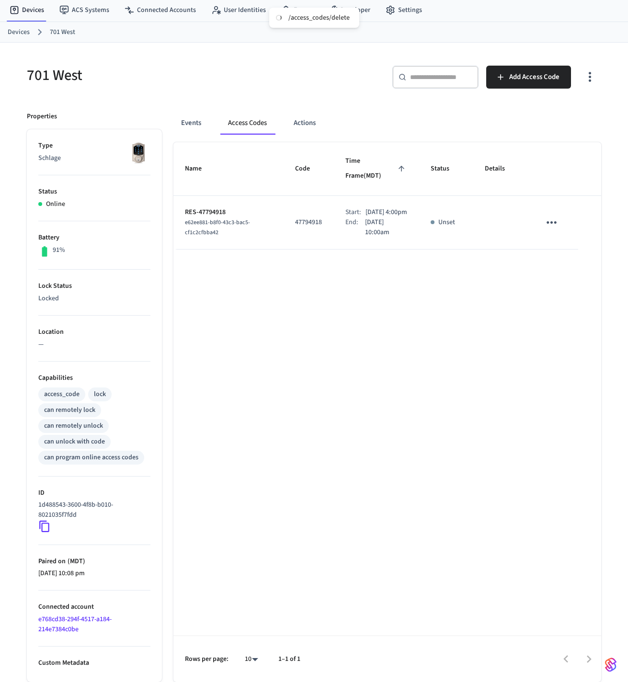
click at [12, 32] on link "Devices" at bounding box center [19, 32] width 22 height 10
